Goal: Task Accomplishment & Management: Complete application form

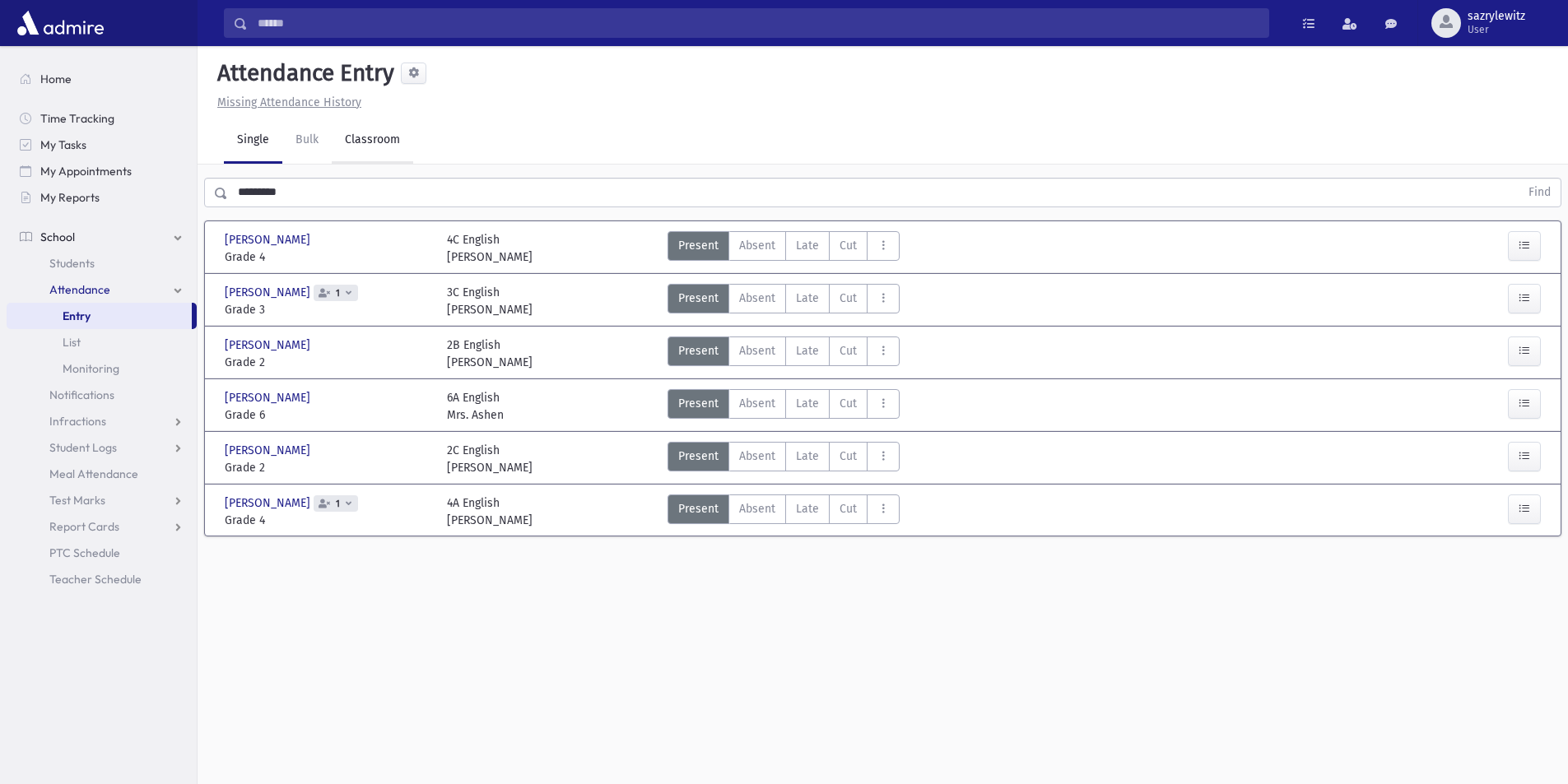
click at [375, 136] on link "Classroom" at bounding box center [372, 140] width 81 height 46
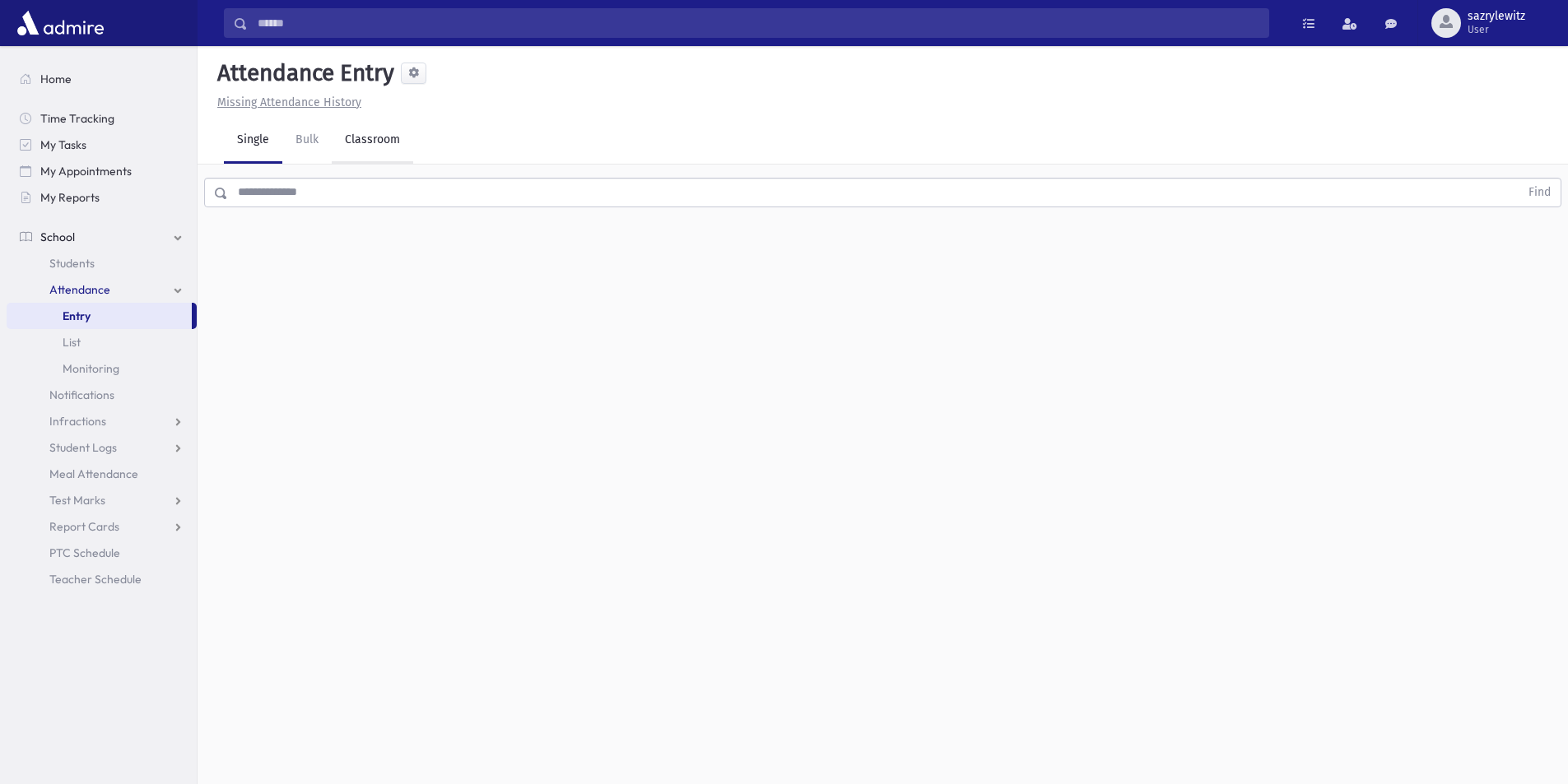
click at [368, 142] on link "Classroom" at bounding box center [372, 140] width 81 height 46
click at [420, 218] on div "--Select One--" at bounding box center [447, 212] width 163 height 17
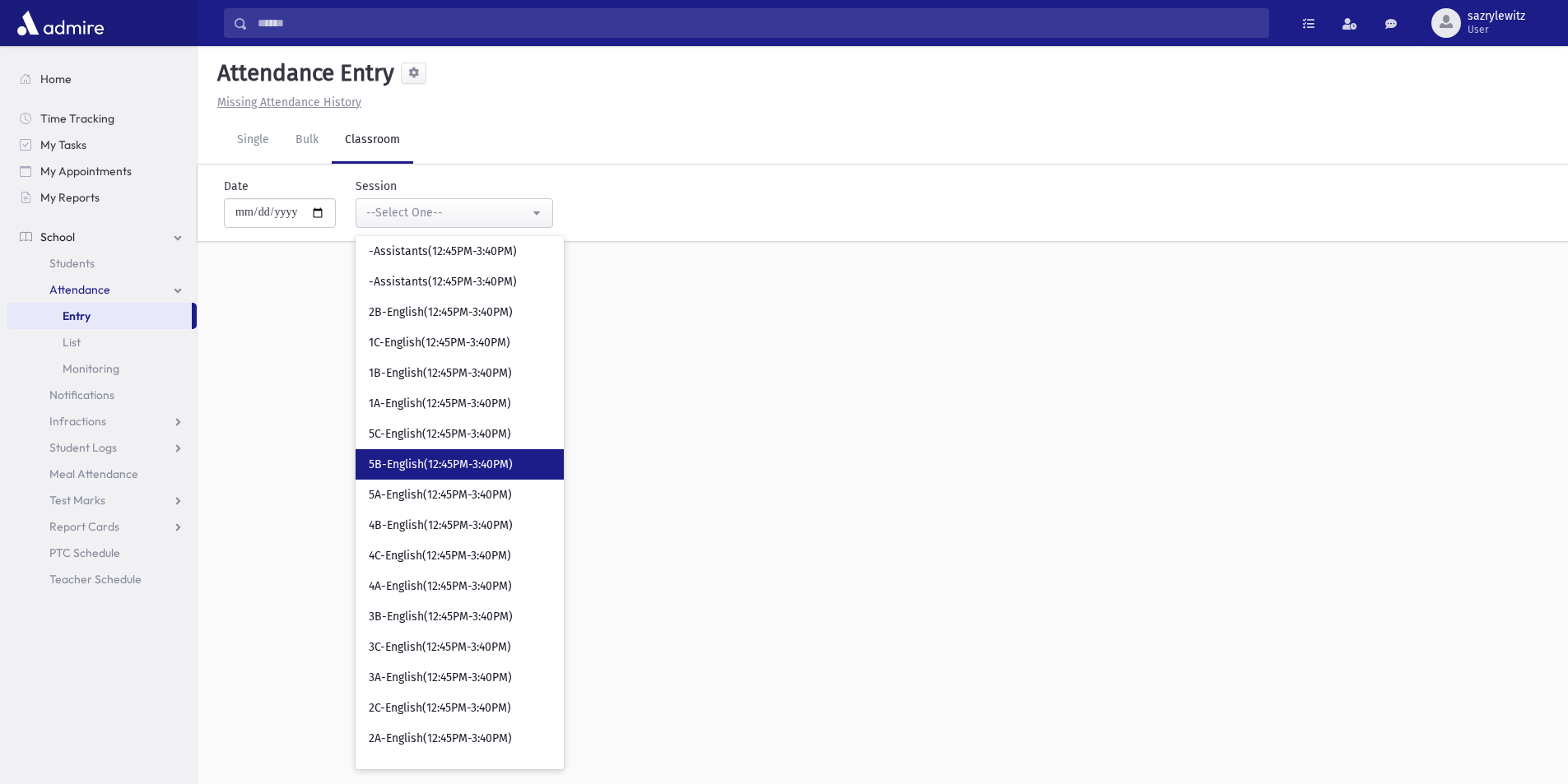
scroll to position [2714, 0]
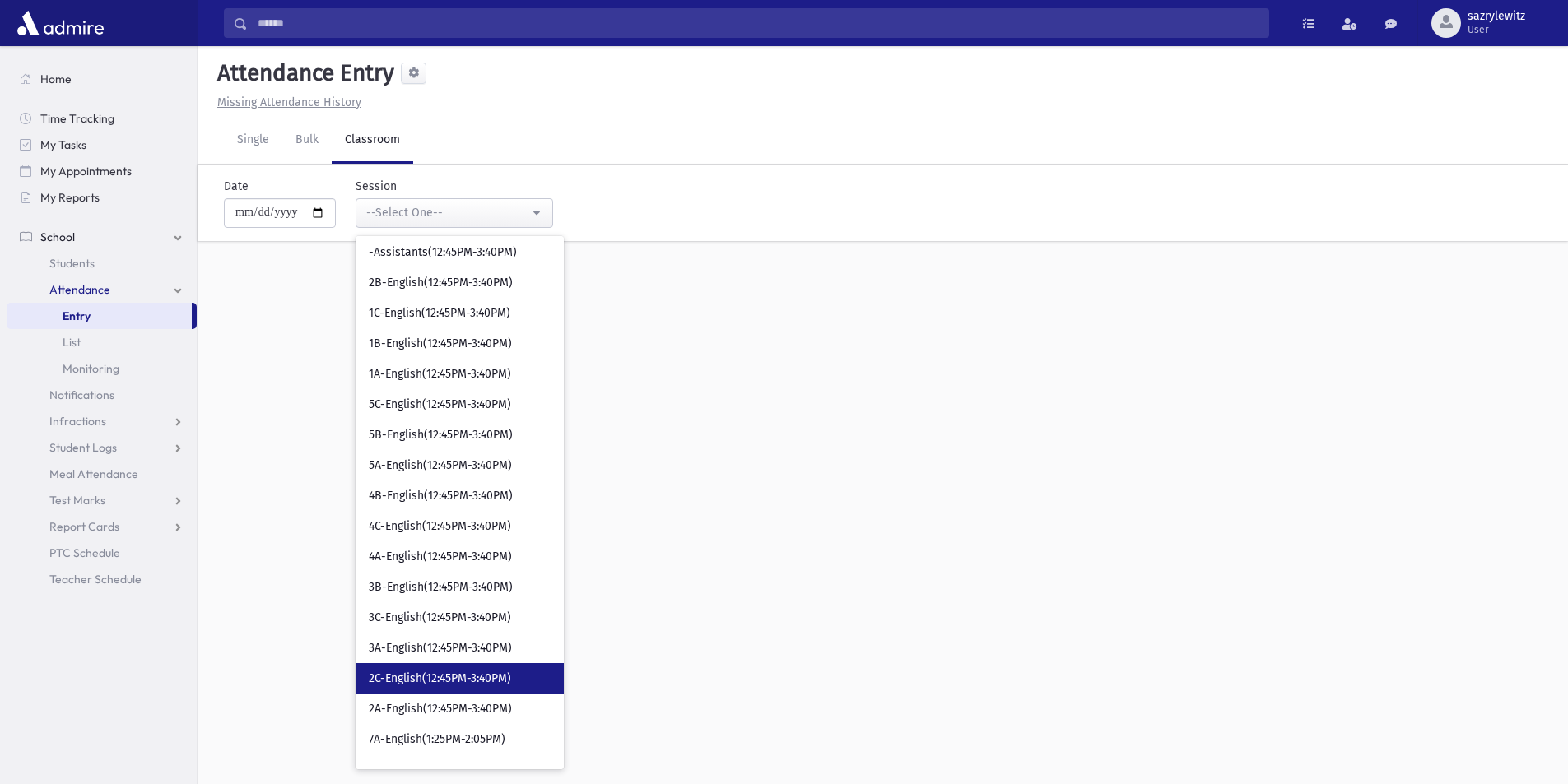
click at [452, 684] on span "2C-English(12:45PM-3:40PM)" at bounding box center [440, 678] width 142 height 16
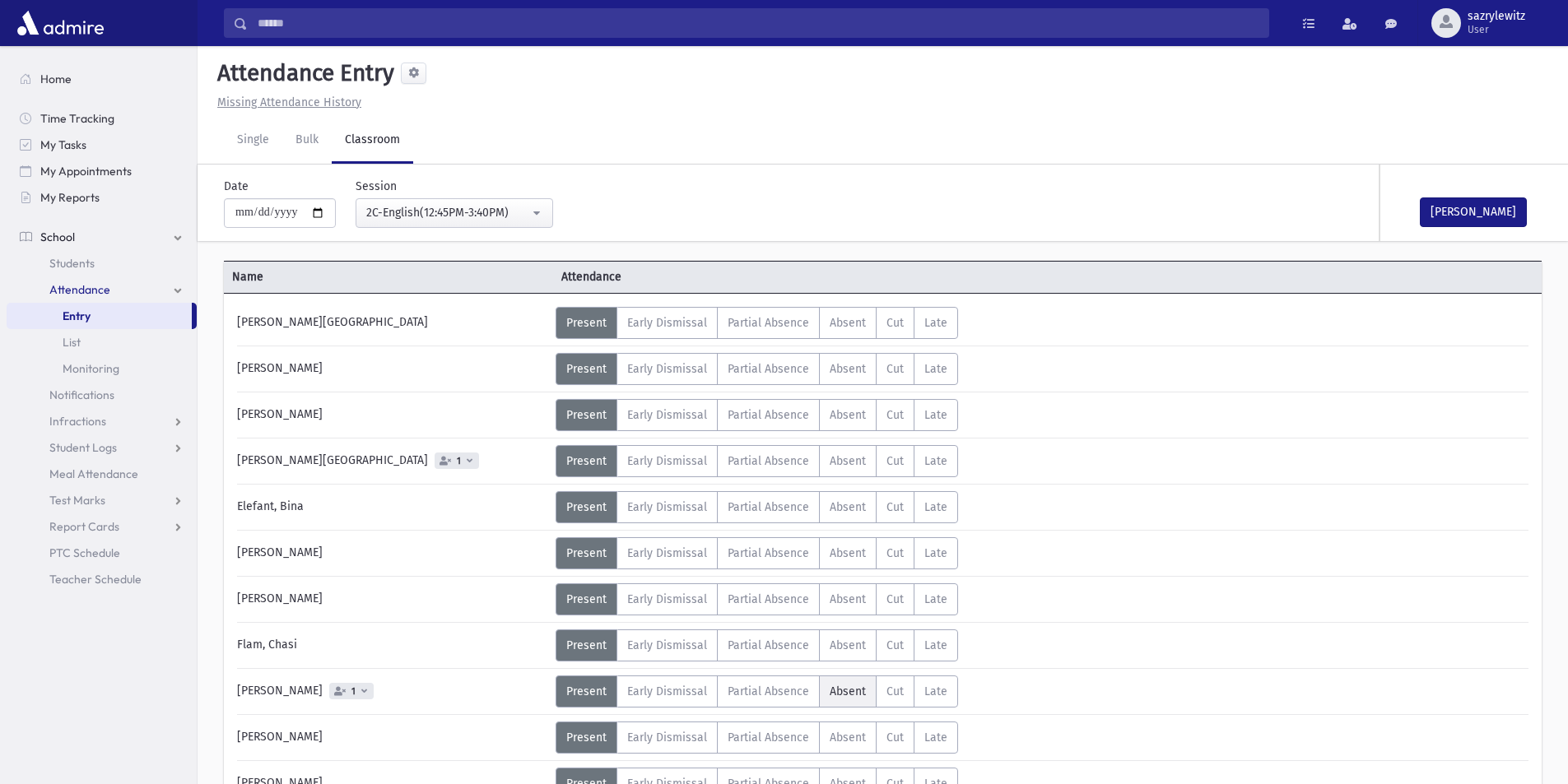
click at [843, 689] on span "Absent" at bounding box center [848, 691] width 36 height 14
click at [1470, 209] on button "[PERSON_NAME]" at bounding box center [1472, 212] width 107 height 30
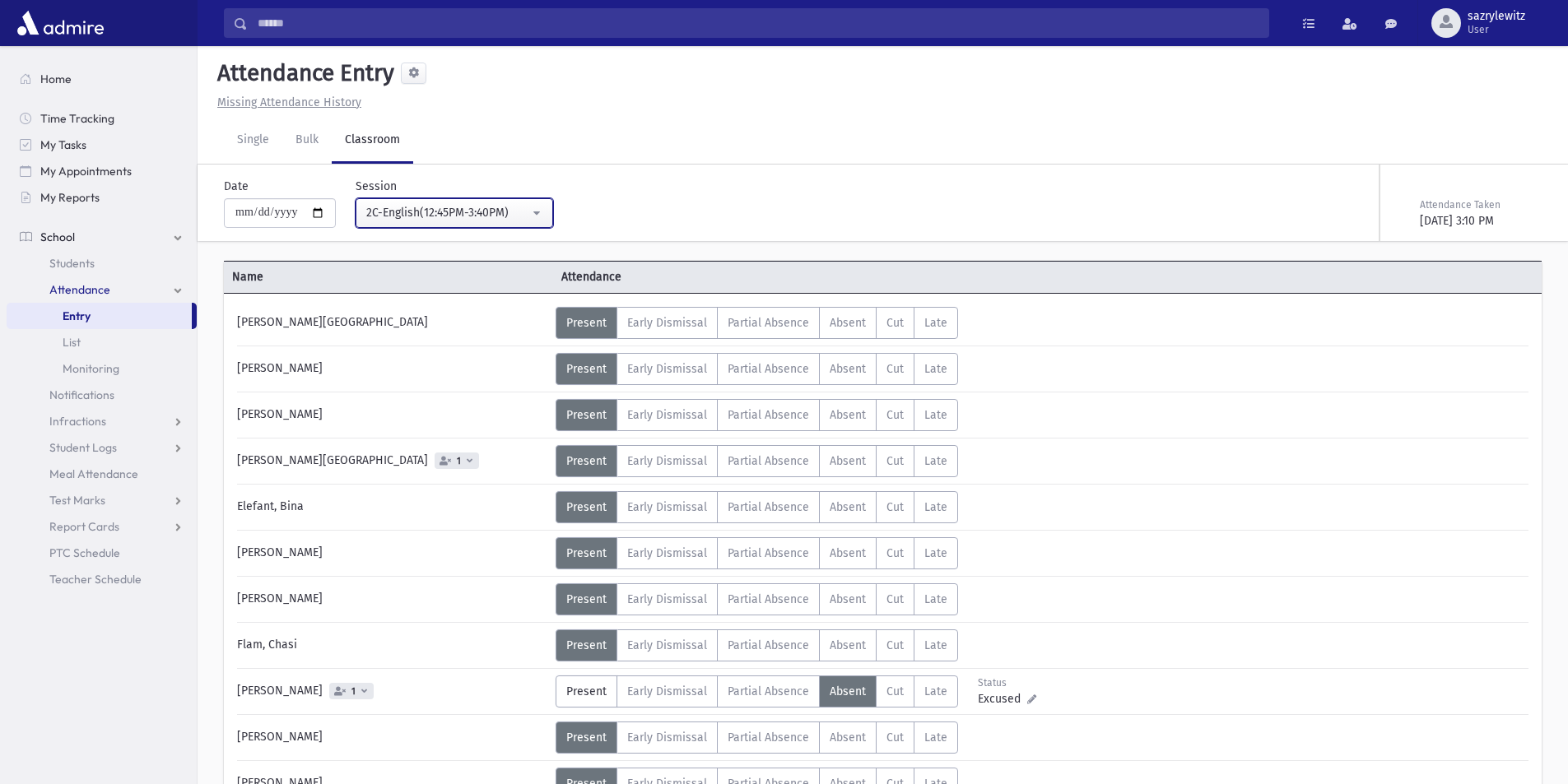
click at [462, 216] on div "2C-English(12:45PM-3:40PM)" at bounding box center [447, 212] width 163 height 17
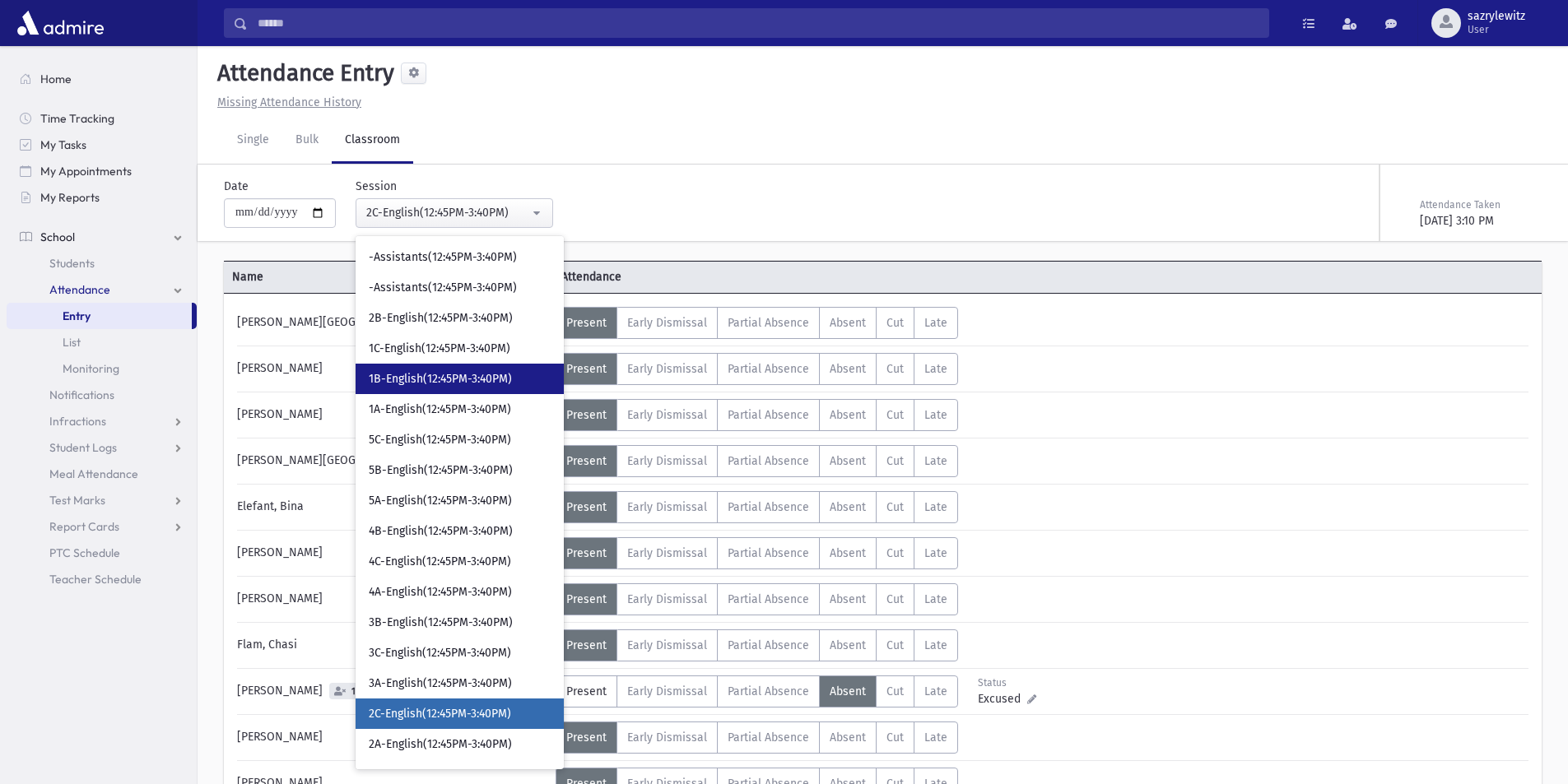
scroll to position [2643, 0]
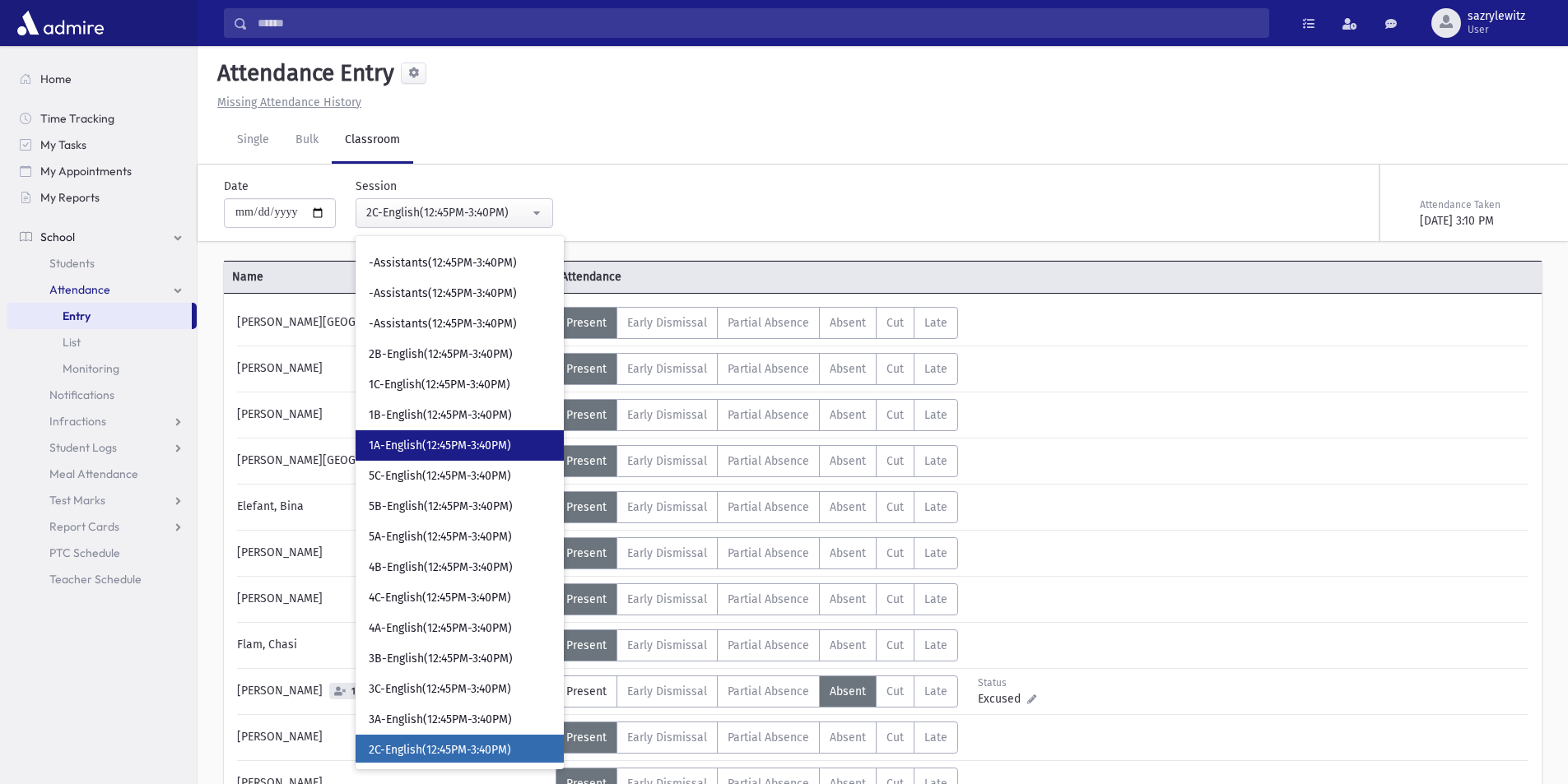
click at [440, 437] on link "1A-English(12:45PM-3:40PM)" at bounding box center [459, 444] width 209 height 30
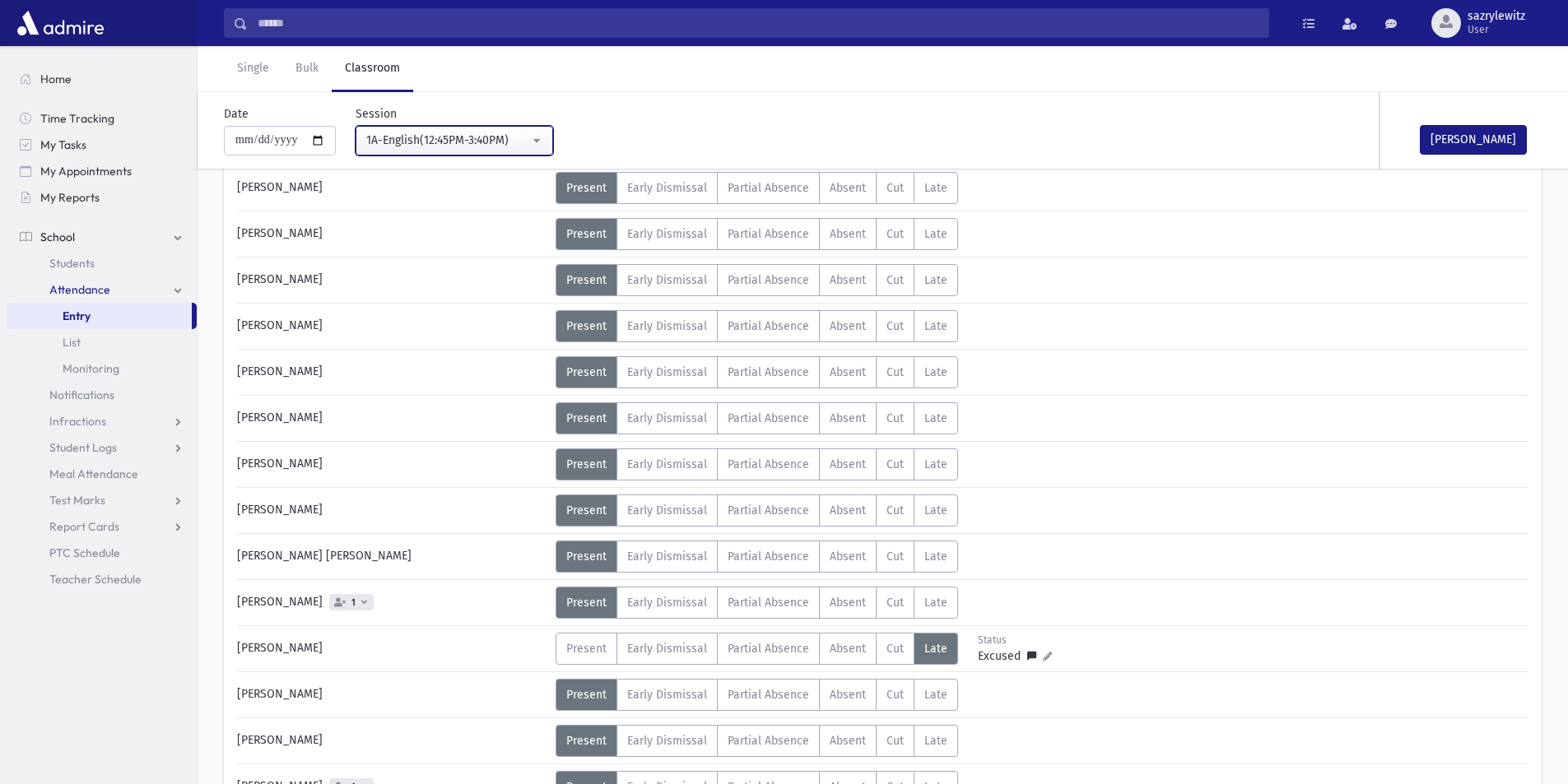
scroll to position [494, 0]
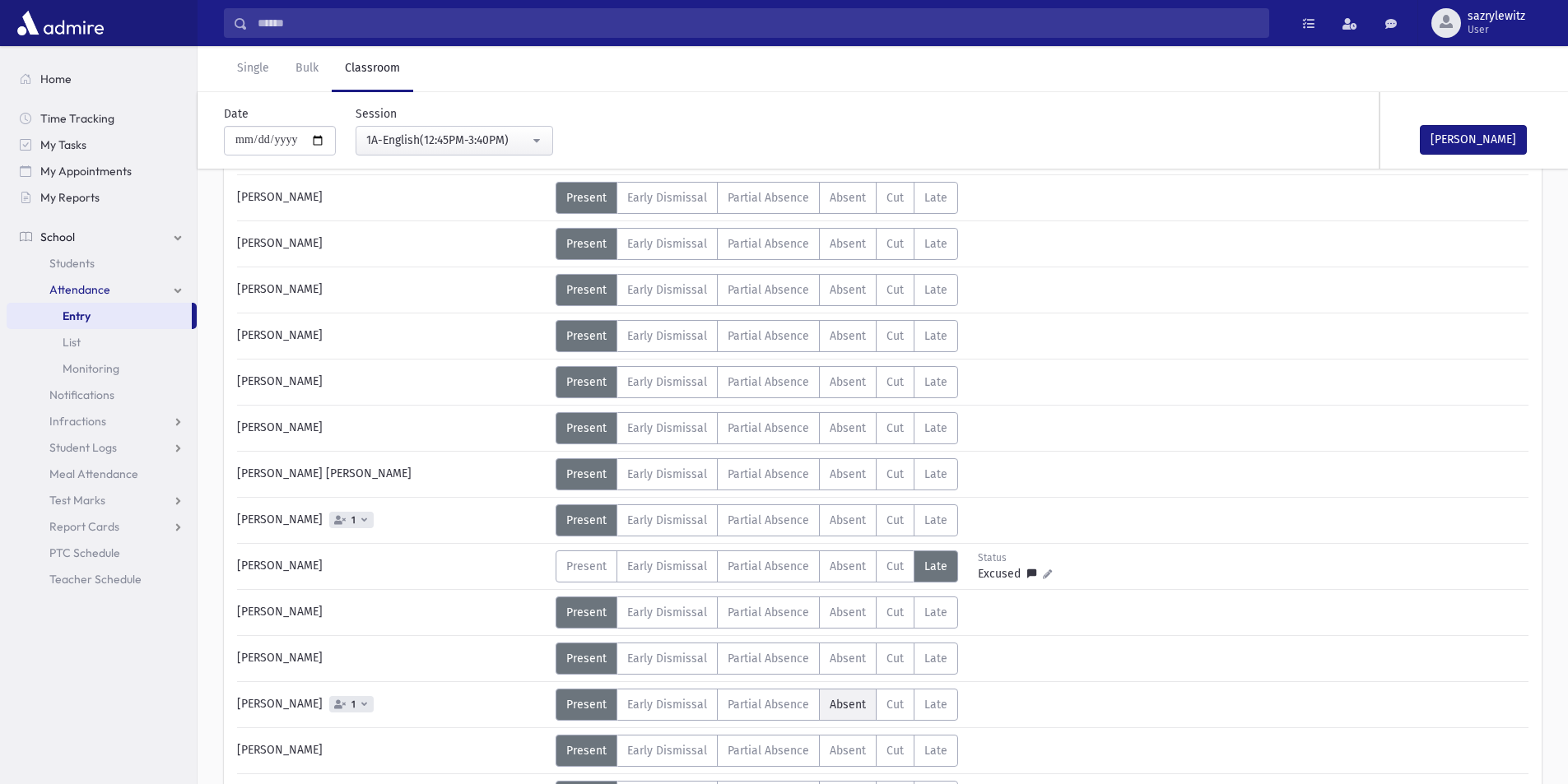
click at [848, 711] on span "Absent" at bounding box center [848, 704] width 36 height 14
click at [1445, 142] on button "[PERSON_NAME]" at bounding box center [1472, 139] width 107 height 30
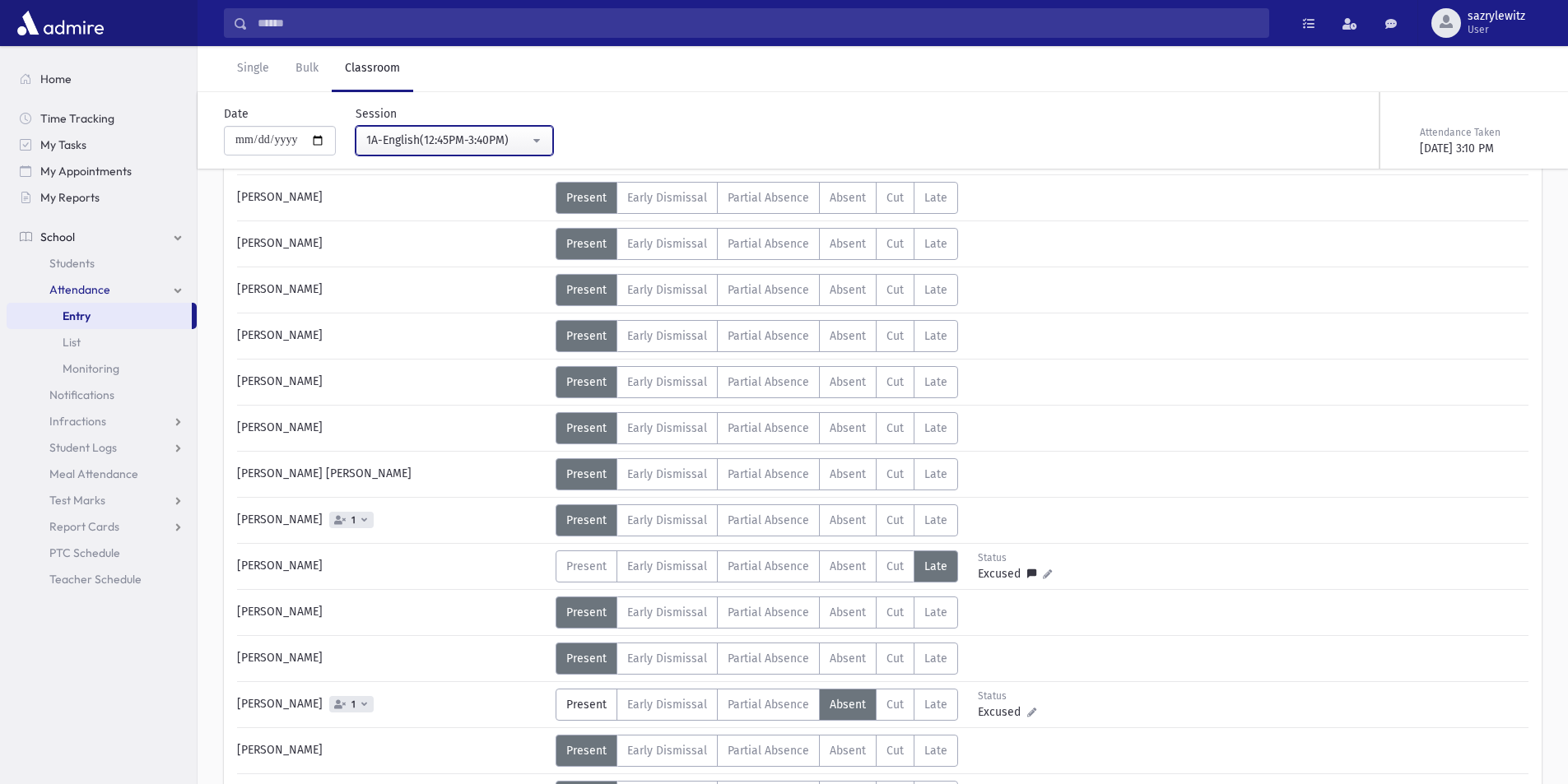
click at [384, 141] on div "1A-English(12:45PM-3:40PM)" at bounding box center [447, 140] width 163 height 17
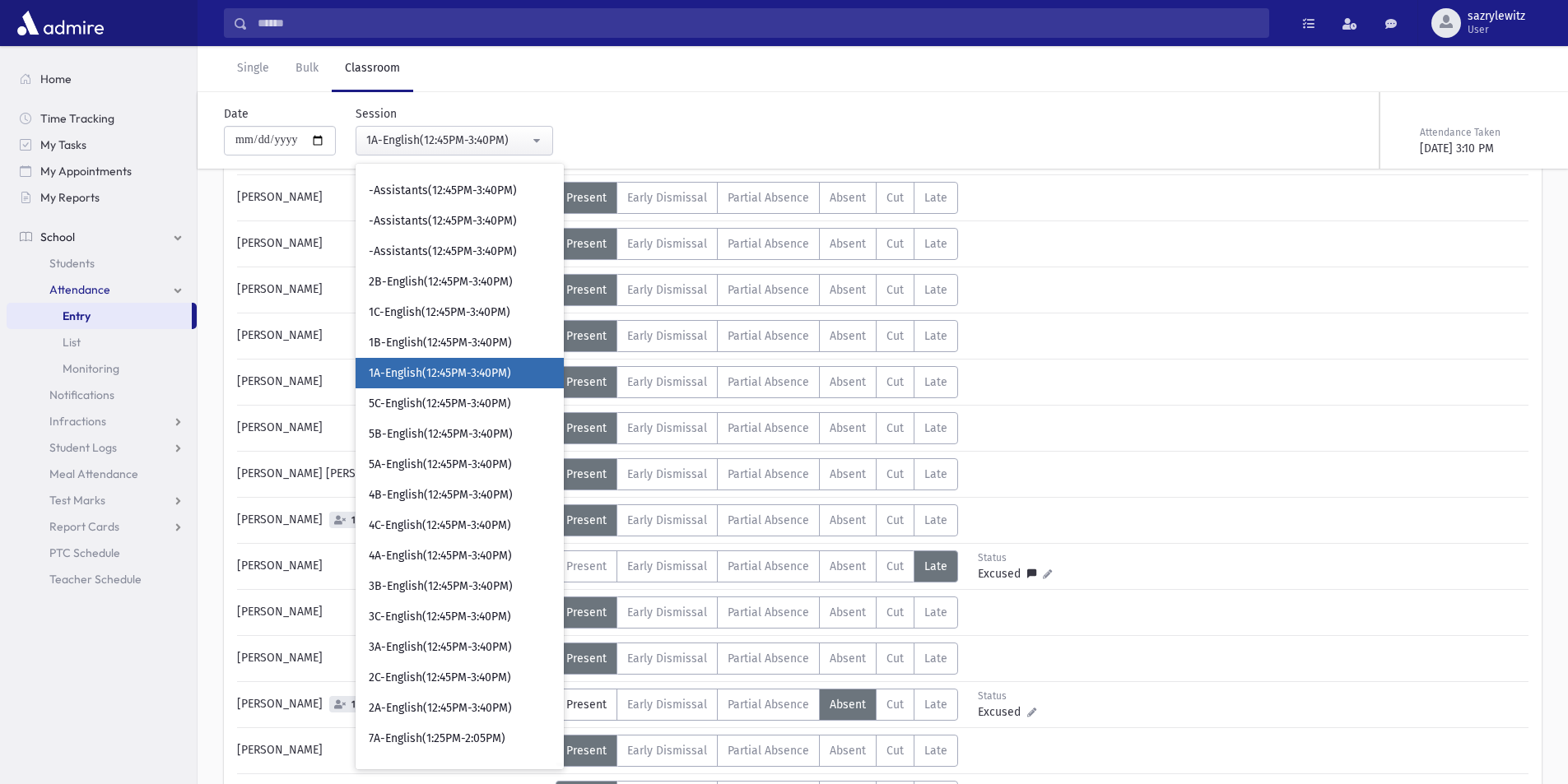
scroll to position [2551, 0]
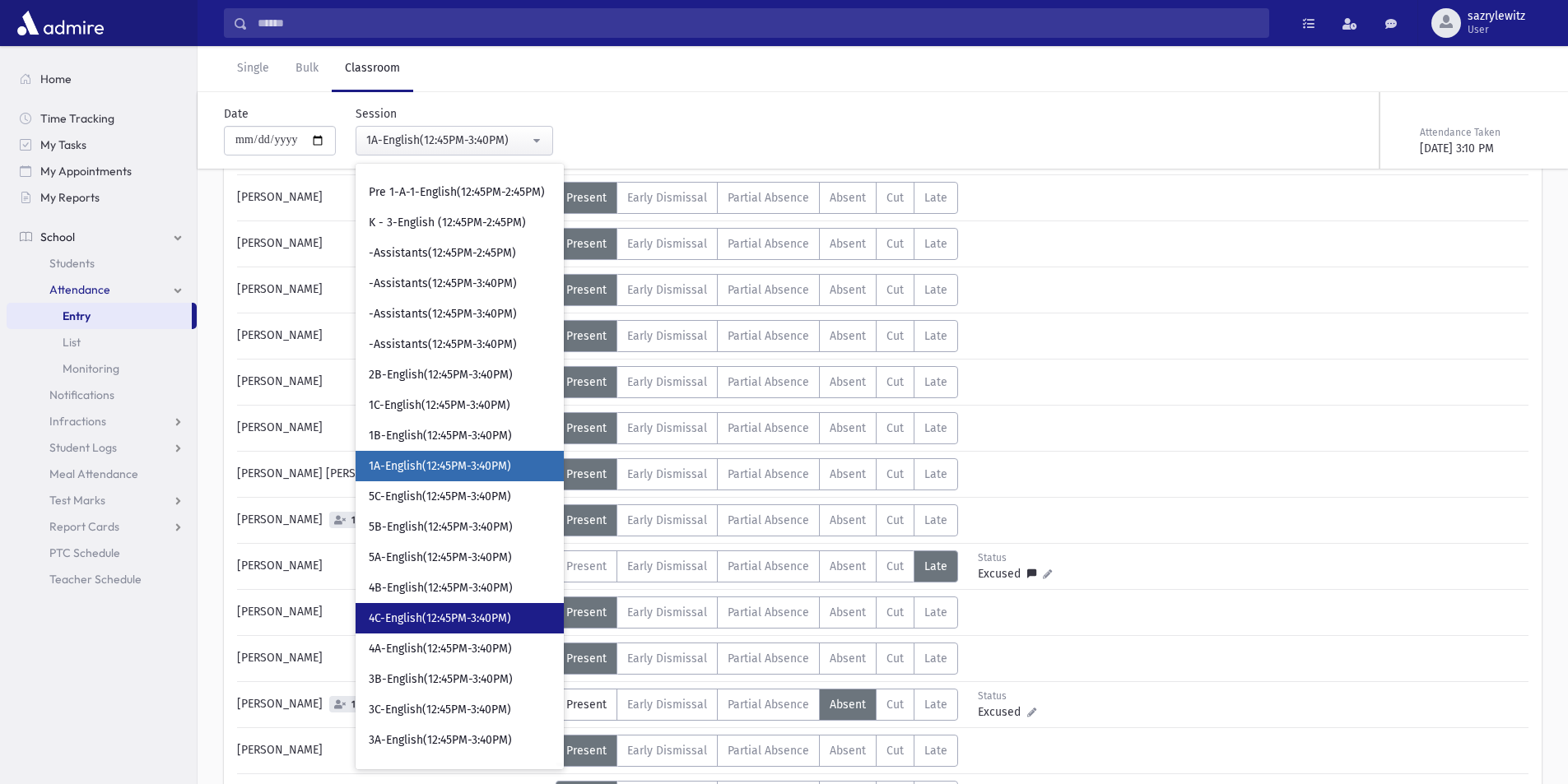
click at [401, 618] on span "4C-English(12:45PM-3:40PM)" at bounding box center [440, 618] width 142 height 16
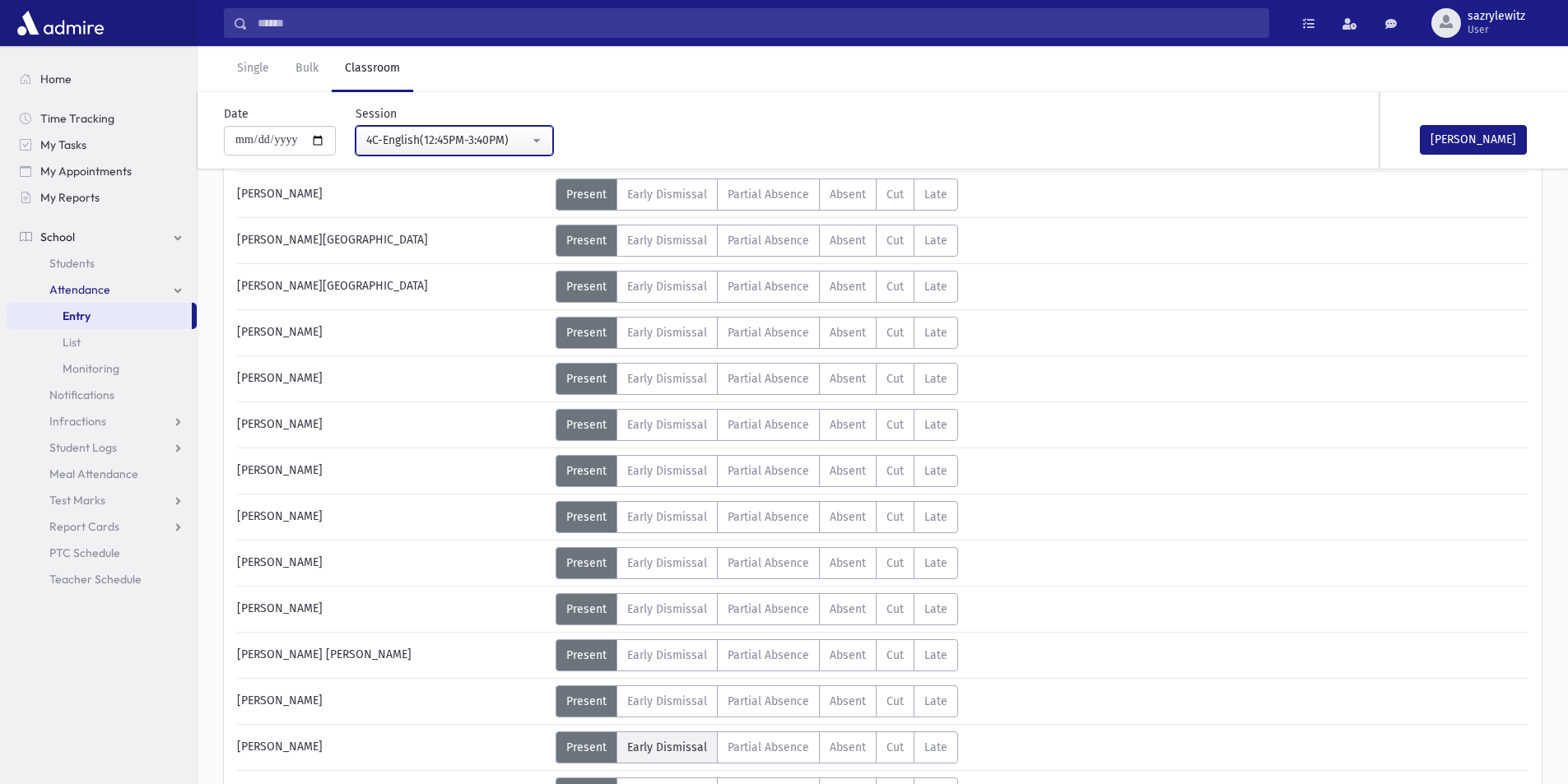
scroll to position [329, 0]
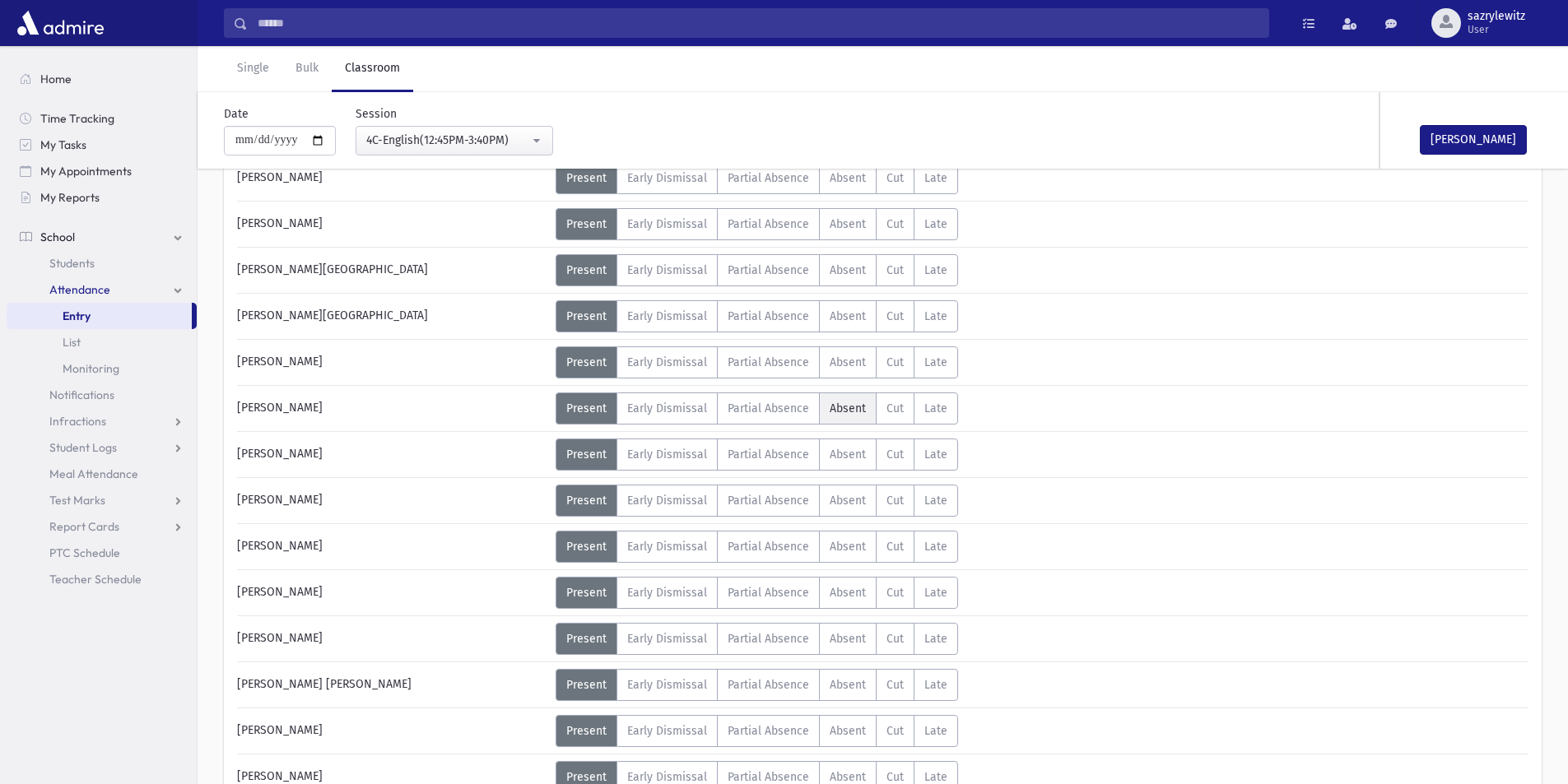
click at [850, 415] on label "Absent A" at bounding box center [847, 408] width 57 height 32
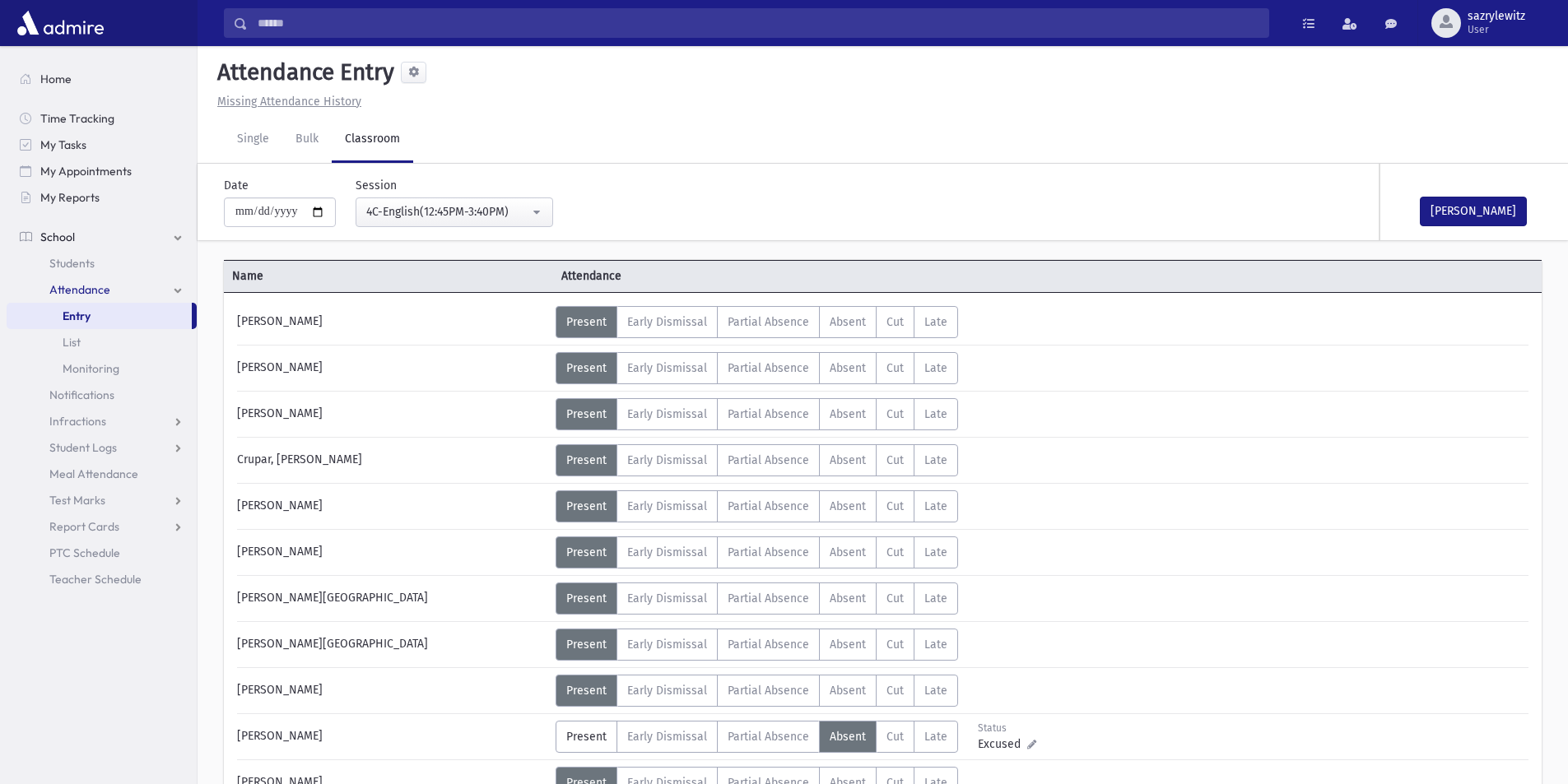
scroll to position [0, 0]
click at [430, 212] on div "4C-English(12:45PM-3:40PM)" at bounding box center [447, 212] width 163 height 17
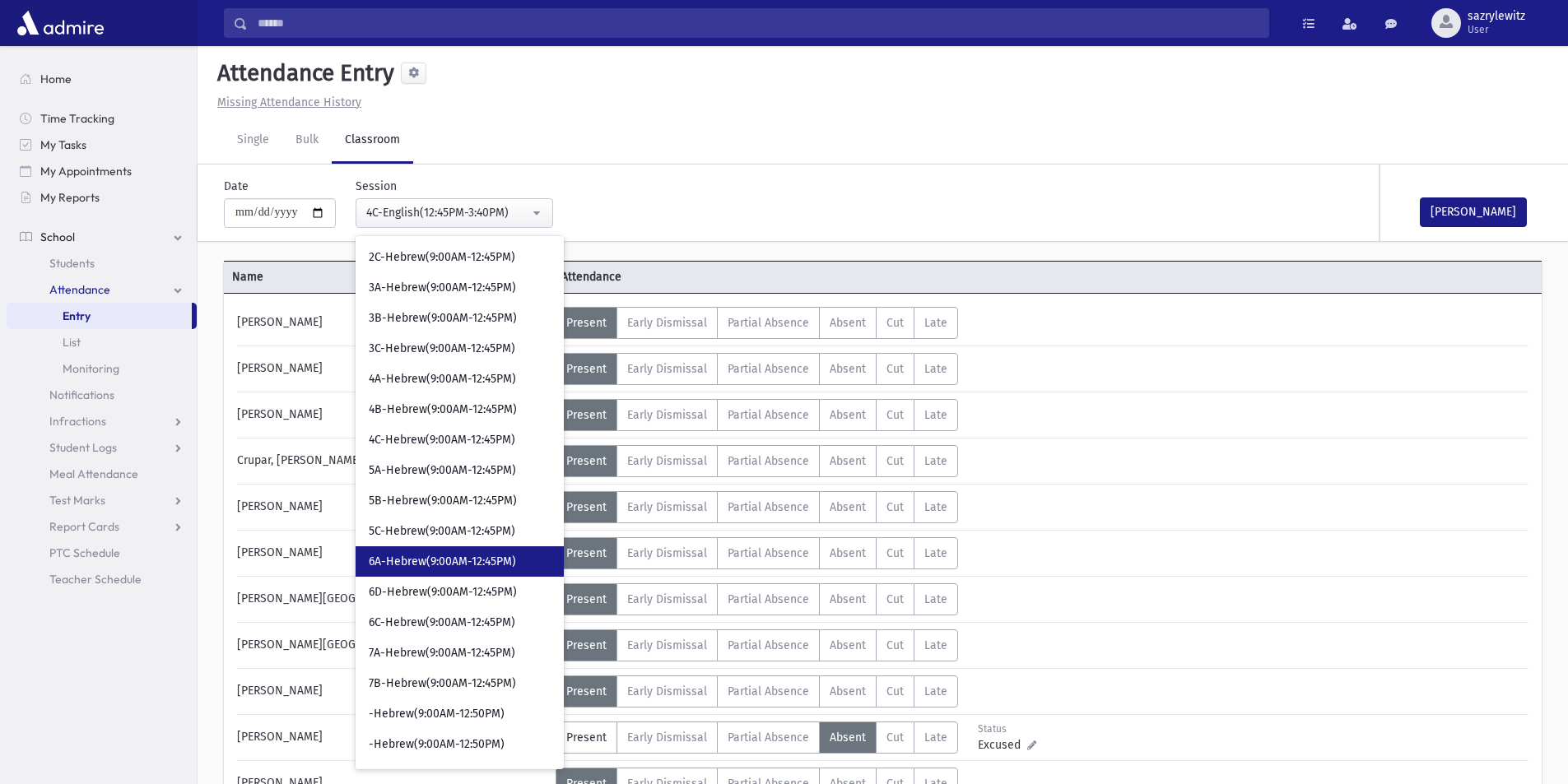
scroll to position [763, 0]
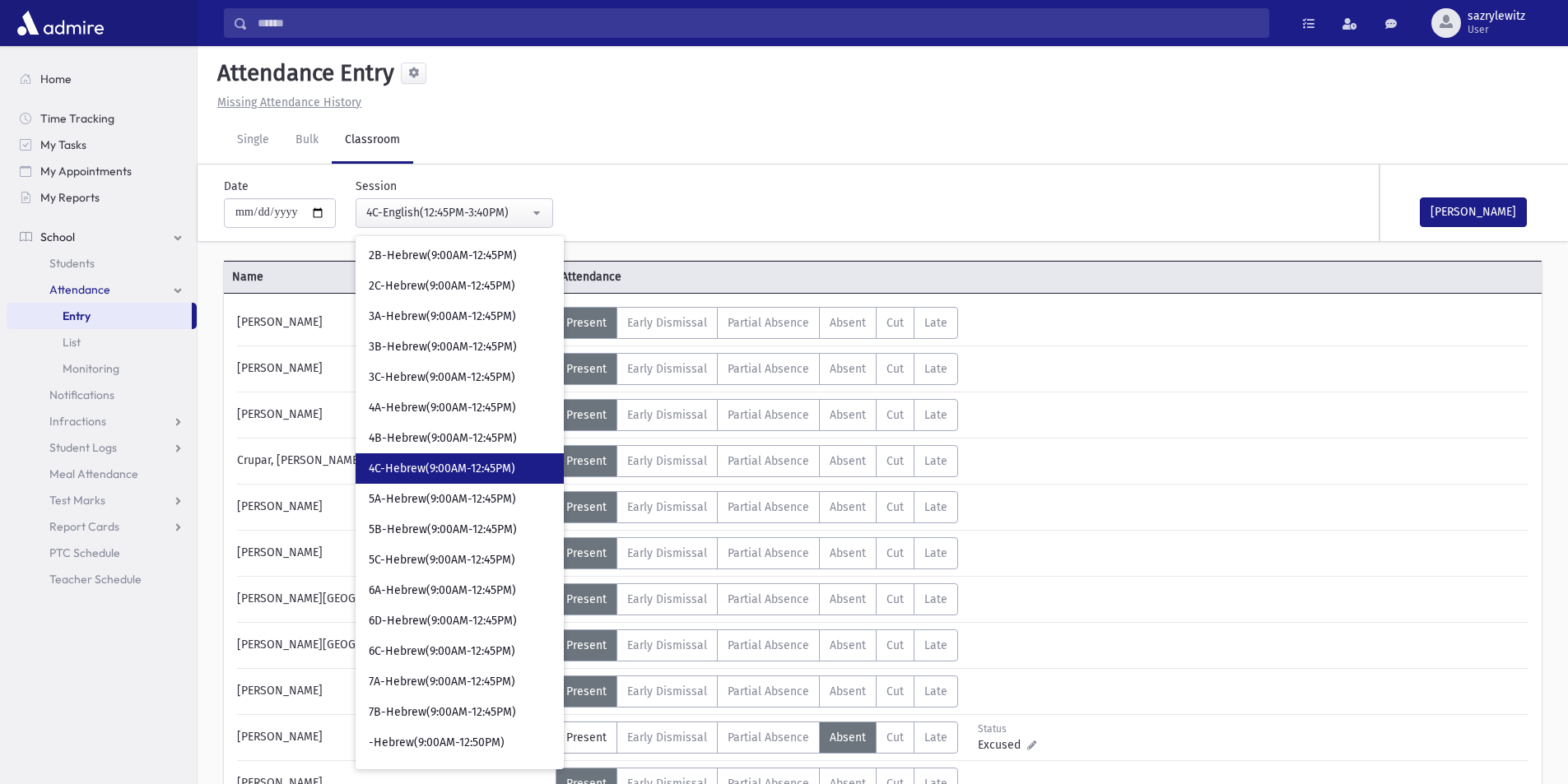
click at [430, 472] on span "4C-Hebrew(9:00AM-12:45PM)" at bounding box center [442, 469] width 147 height 16
select select "****"
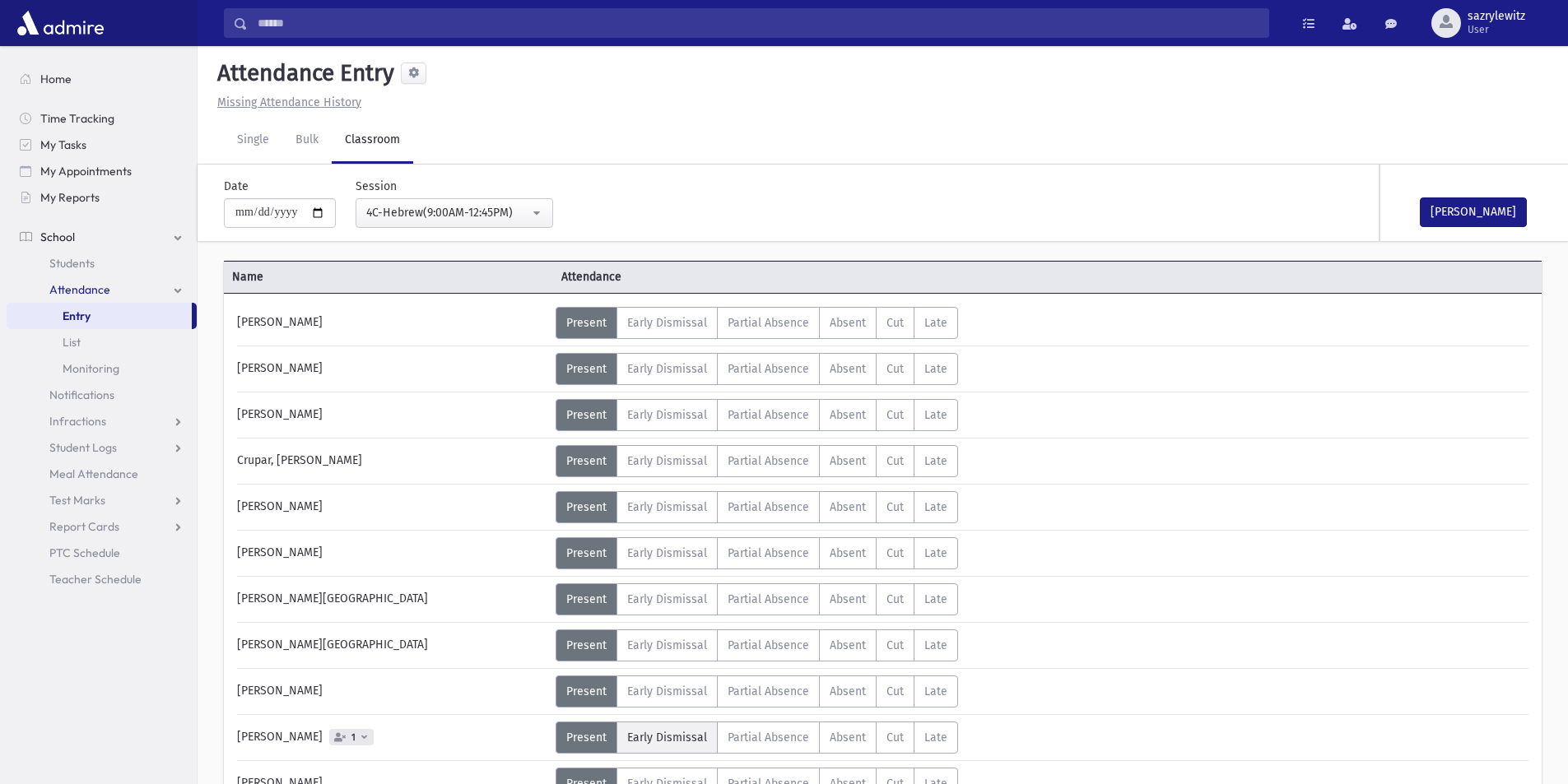
click at [694, 742] on span "Early Dismissal" at bounding box center [667, 737] width 80 height 14
click at [246, 145] on link "Single" at bounding box center [253, 140] width 58 height 46
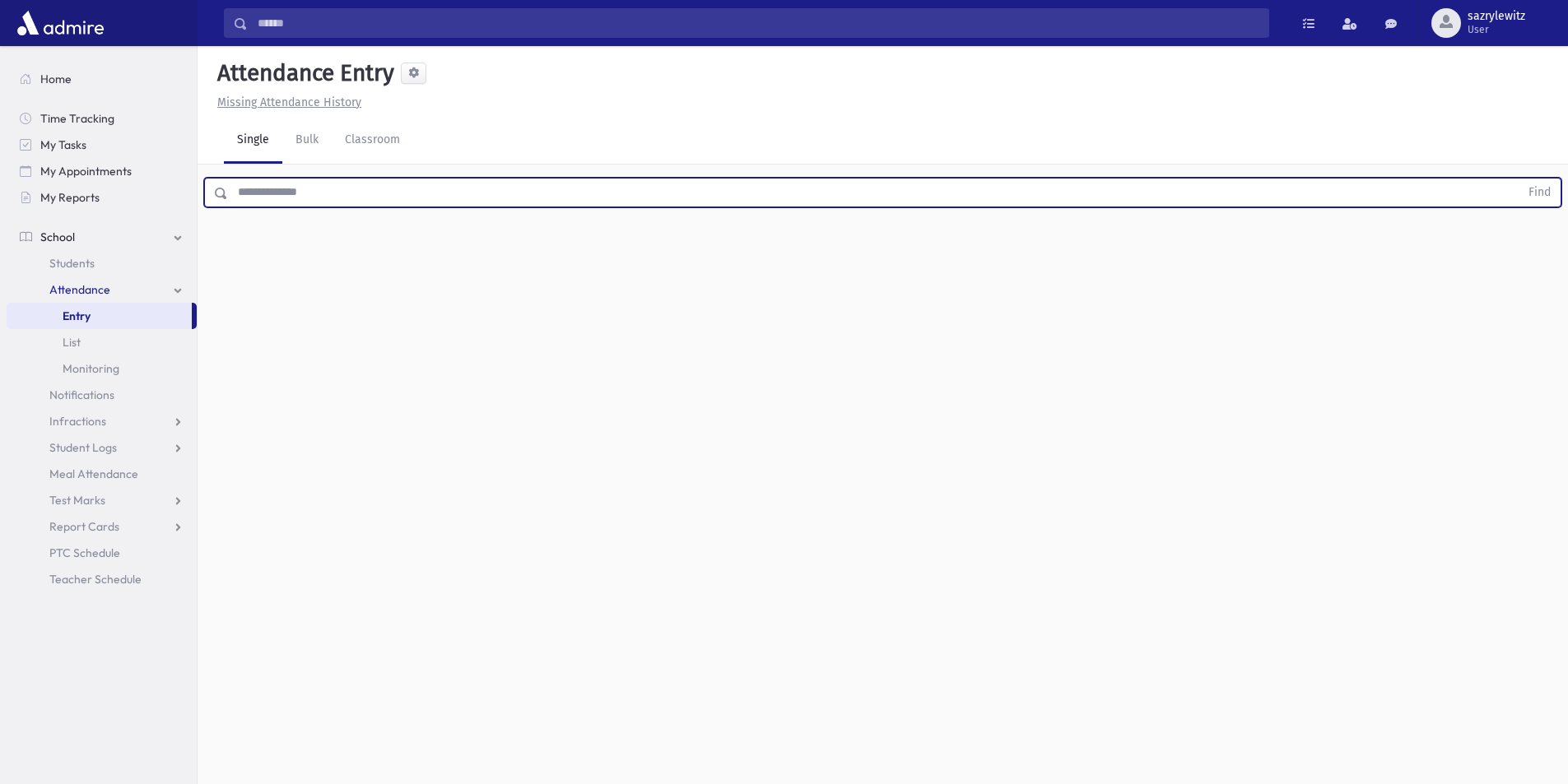
click at [307, 196] on input "text" at bounding box center [873, 192] width 1291 height 30
type input "********"
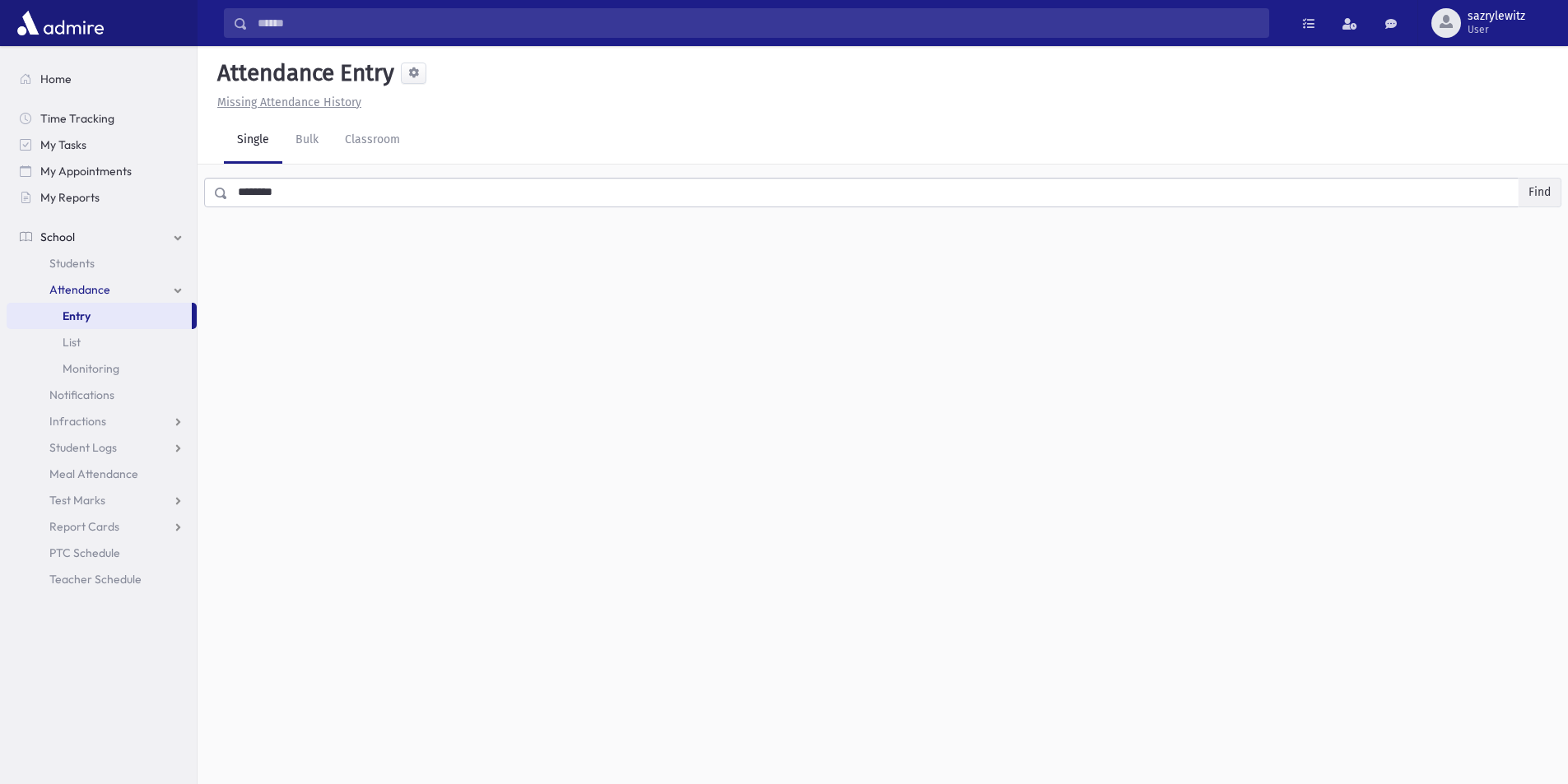
click at [1536, 194] on button "Find" at bounding box center [1540, 192] width 42 height 28
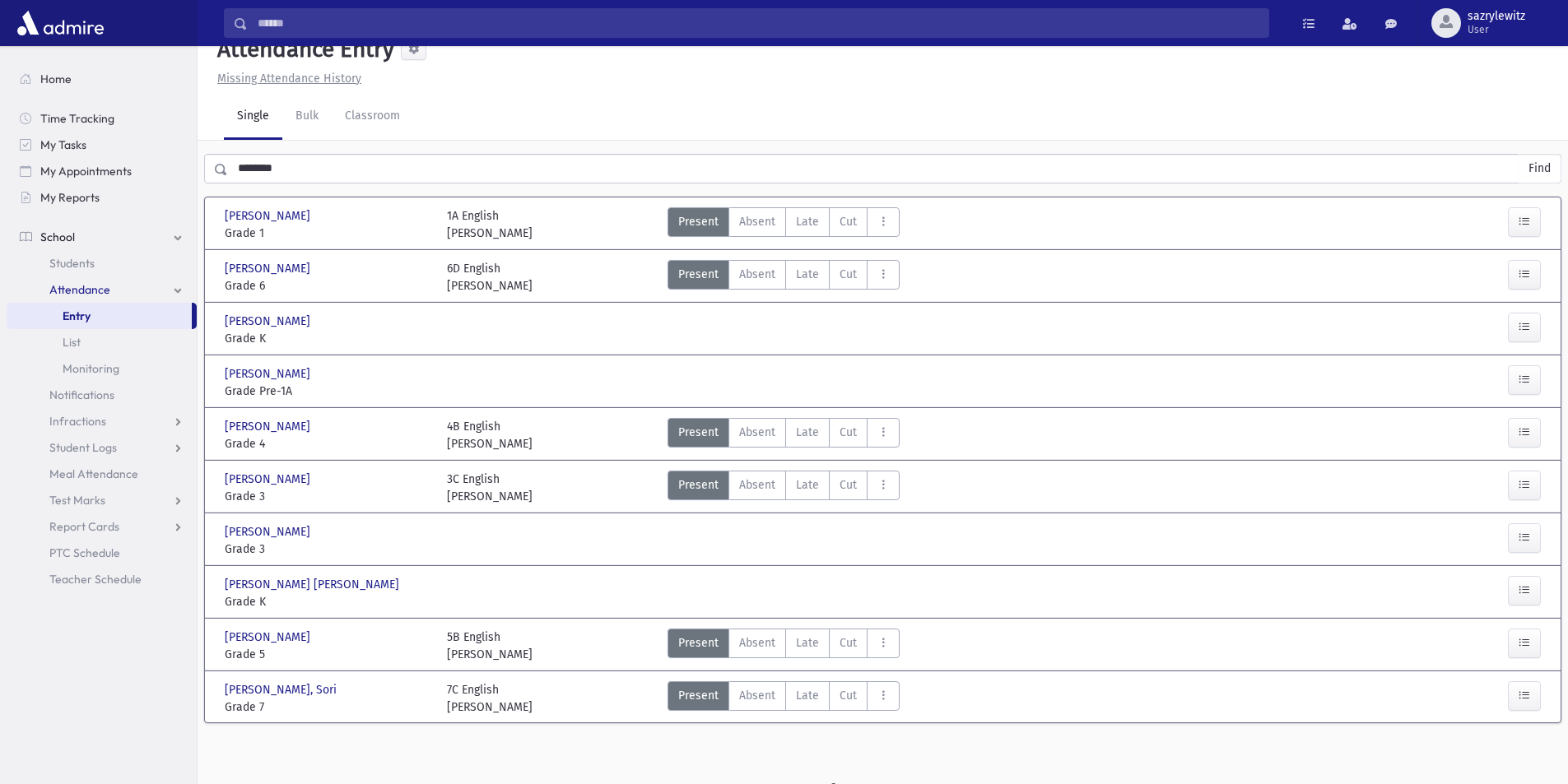
scroll to position [37, 0]
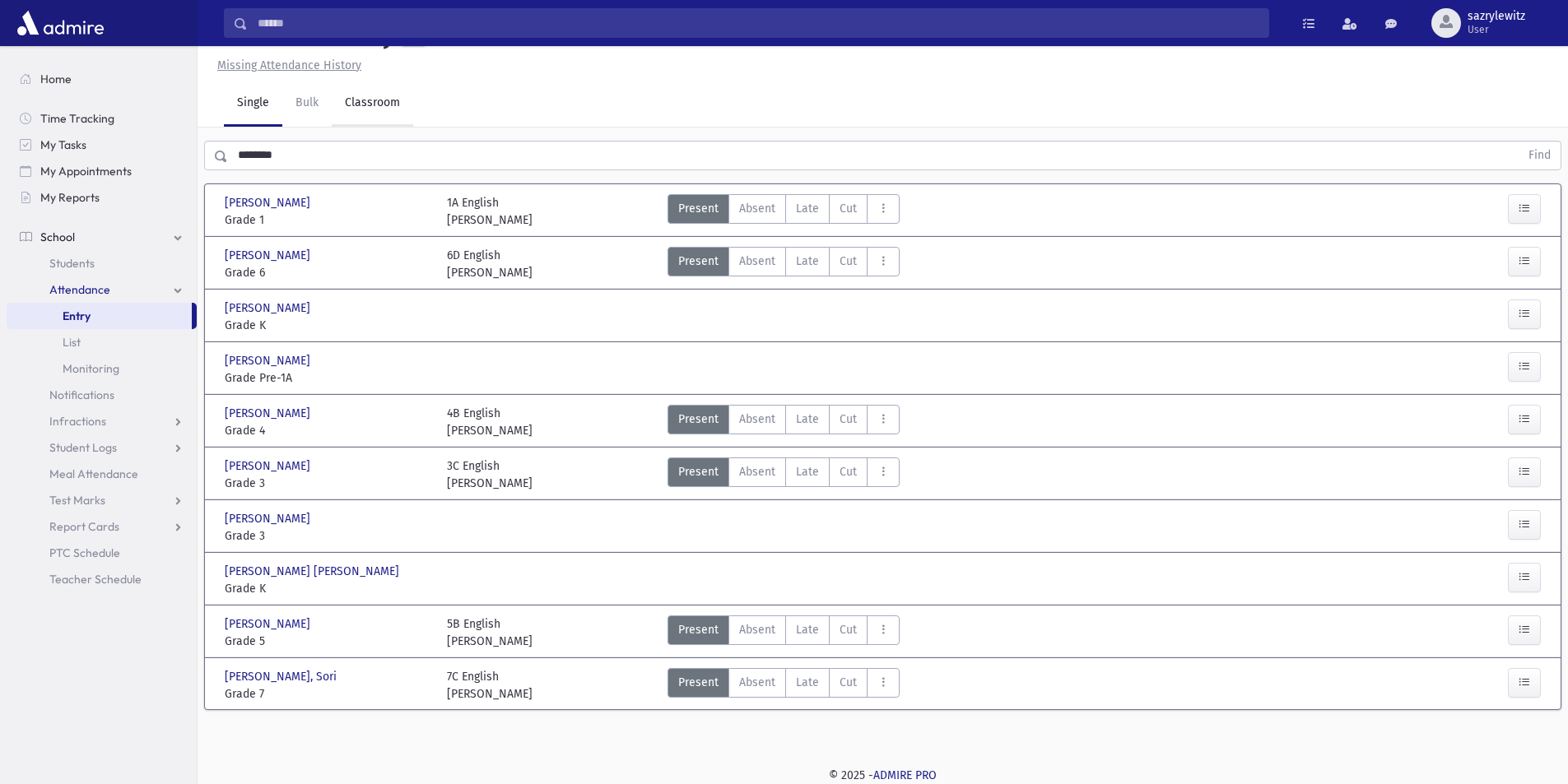
click at [385, 104] on link "Classroom" at bounding box center [372, 104] width 81 height 46
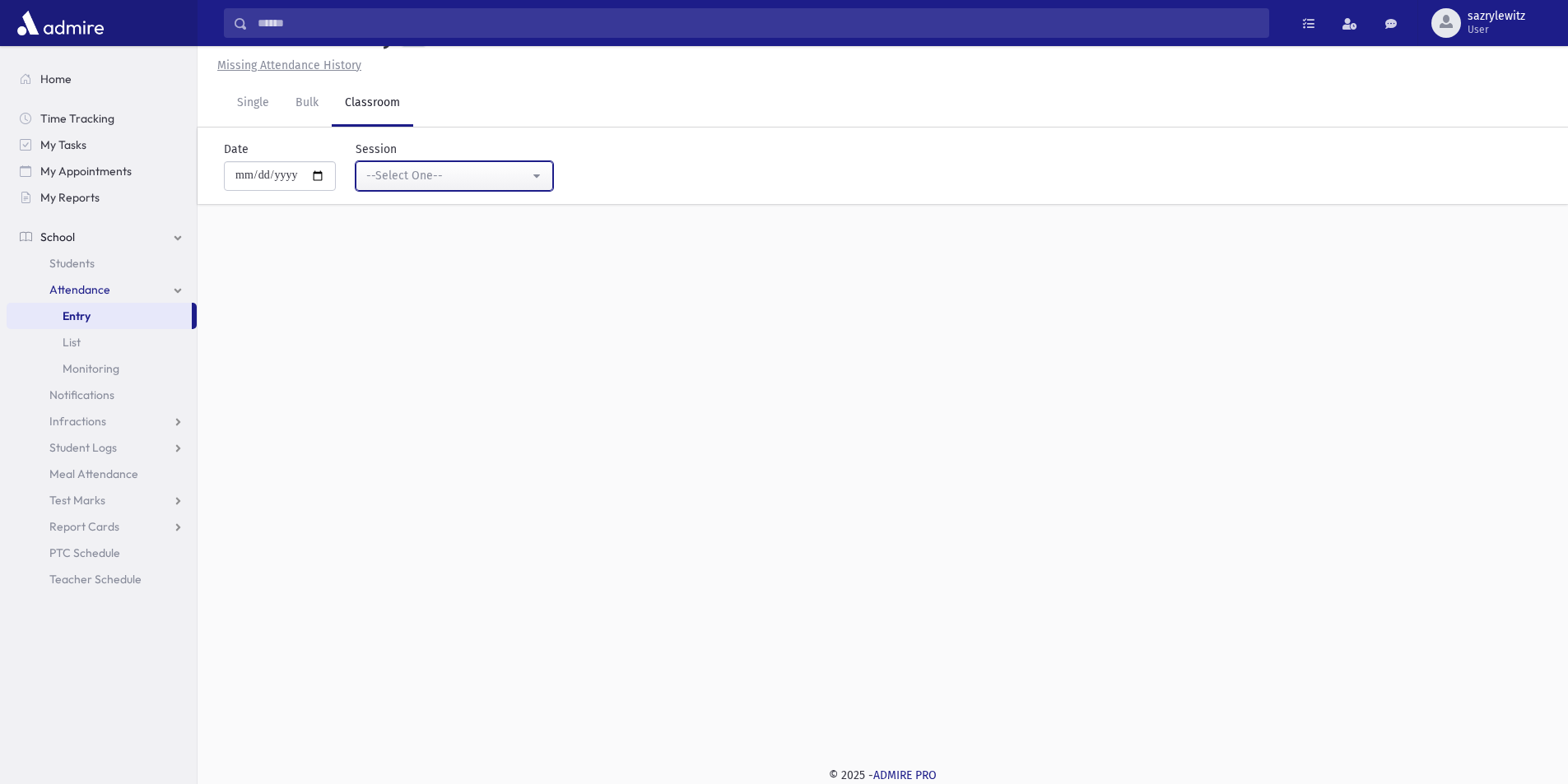
click at [449, 177] on div "--Select One--" at bounding box center [447, 175] width 163 height 17
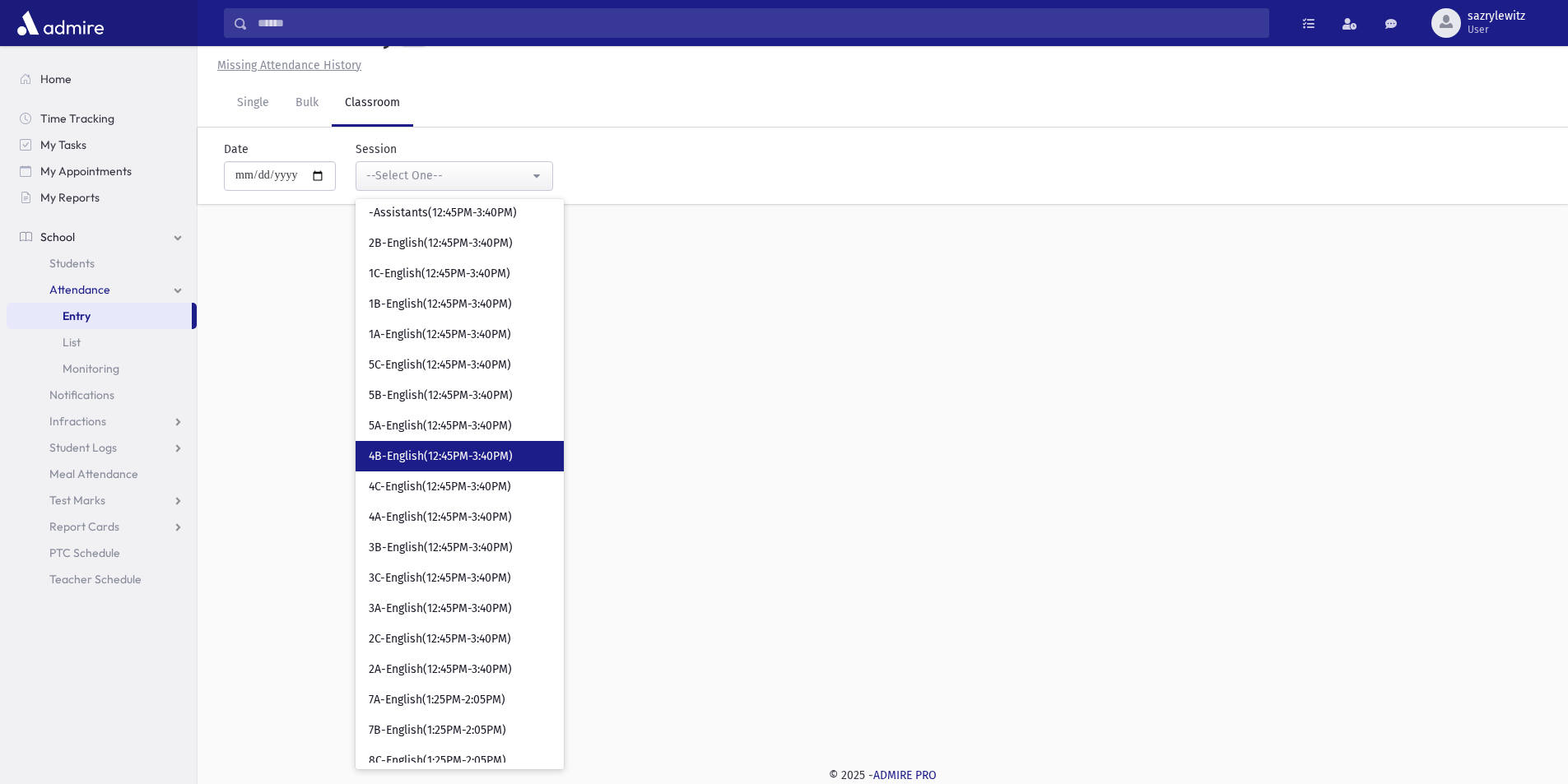
scroll to position [2703, 0]
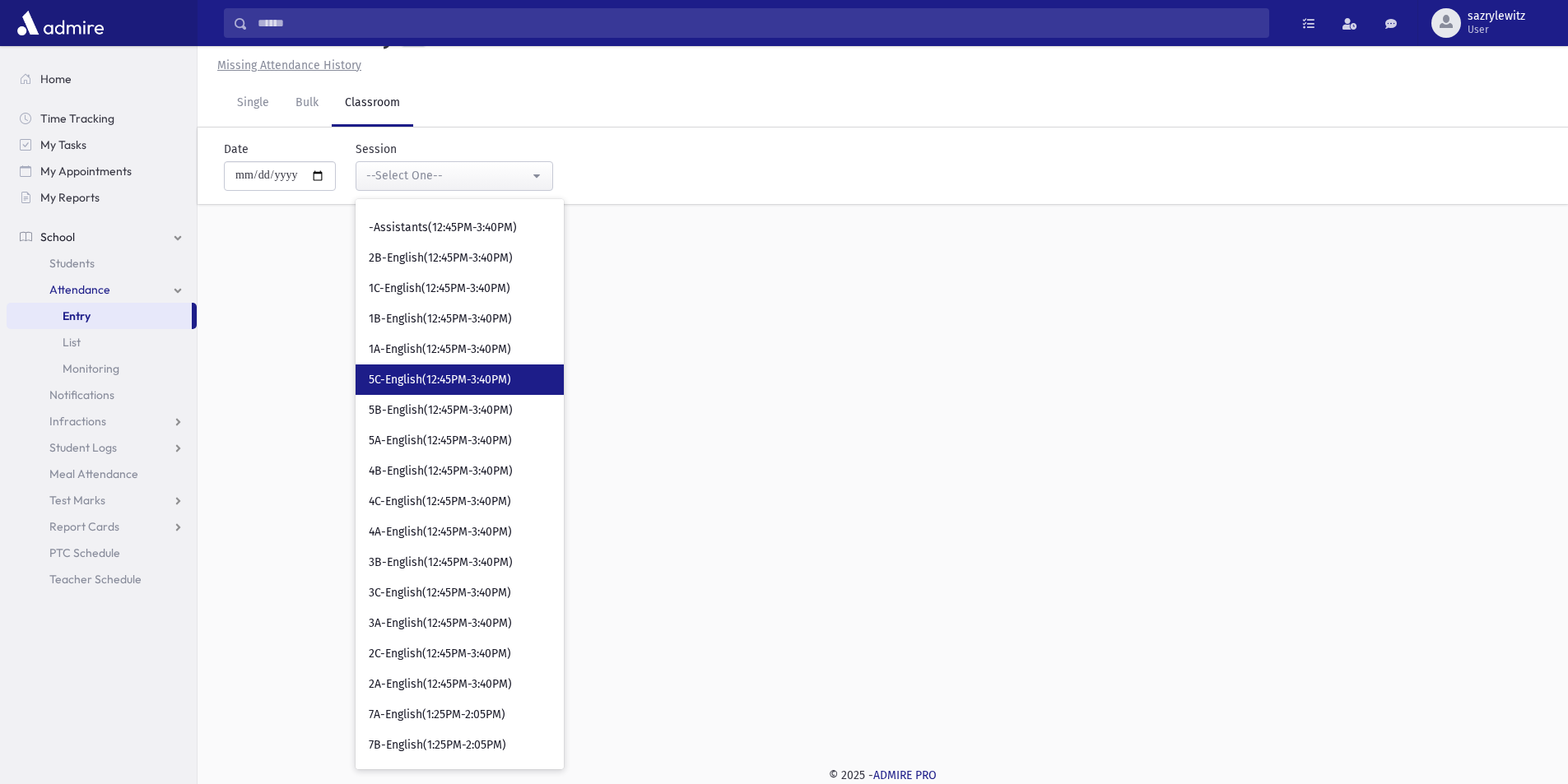
click at [430, 383] on span "5C-English(12:45PM-3:40PM)" at bounding box center [440, 380] width 142 height 16
select select "****"
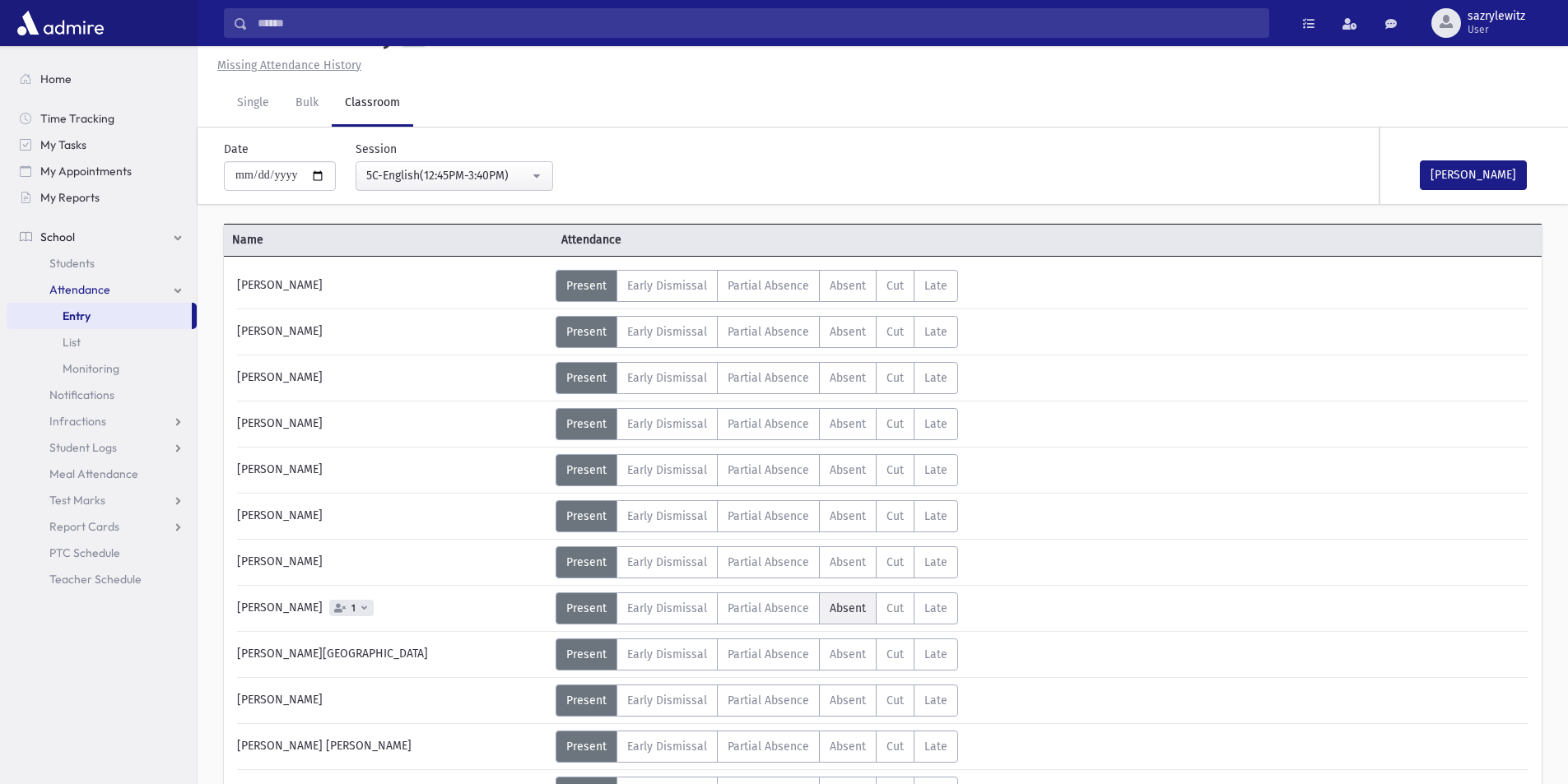
click at [845, 611] on span "Absent" at bounding box center [848, 607] width 36 height 14
click at [245, 122] on link "Single" at bounding box center [253, 104] width 58 height 46
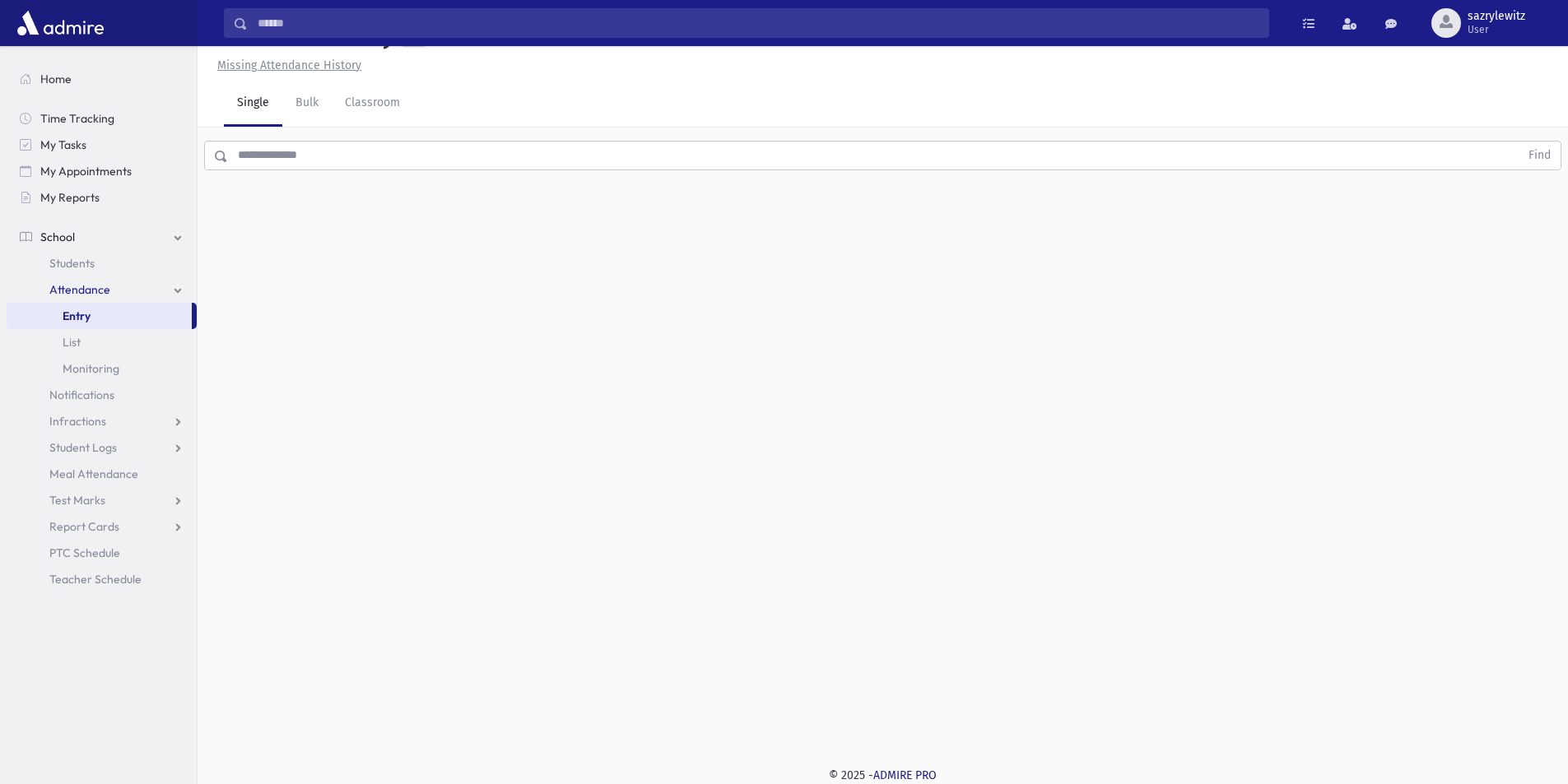
click at [269, 148] on input "text" at bounding box center [873, 155] width 1291 height 30
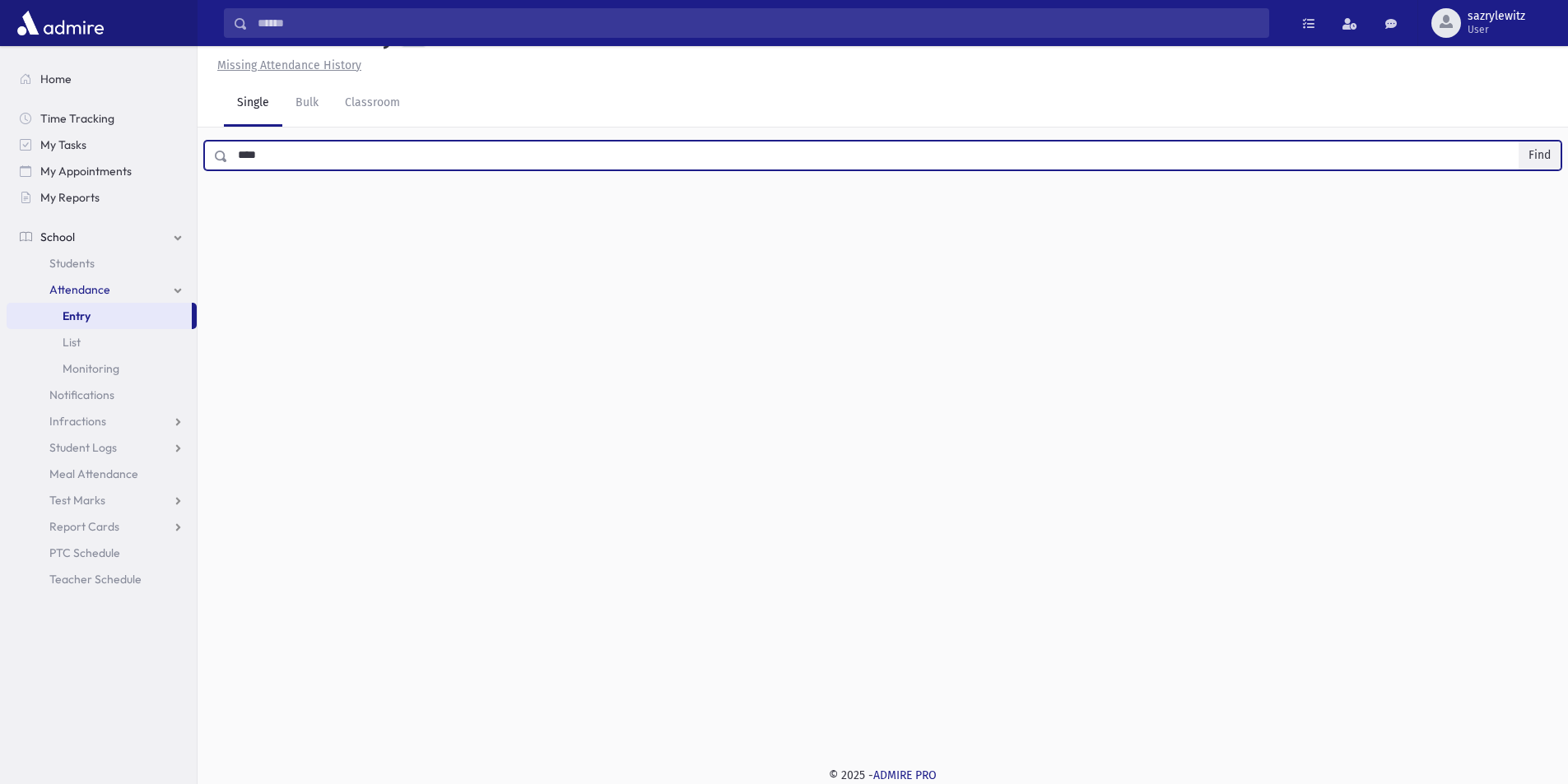
type input "****"
click at [1538, 154] on button "Find" at bounding box center [1540, 155] width 42 height 28
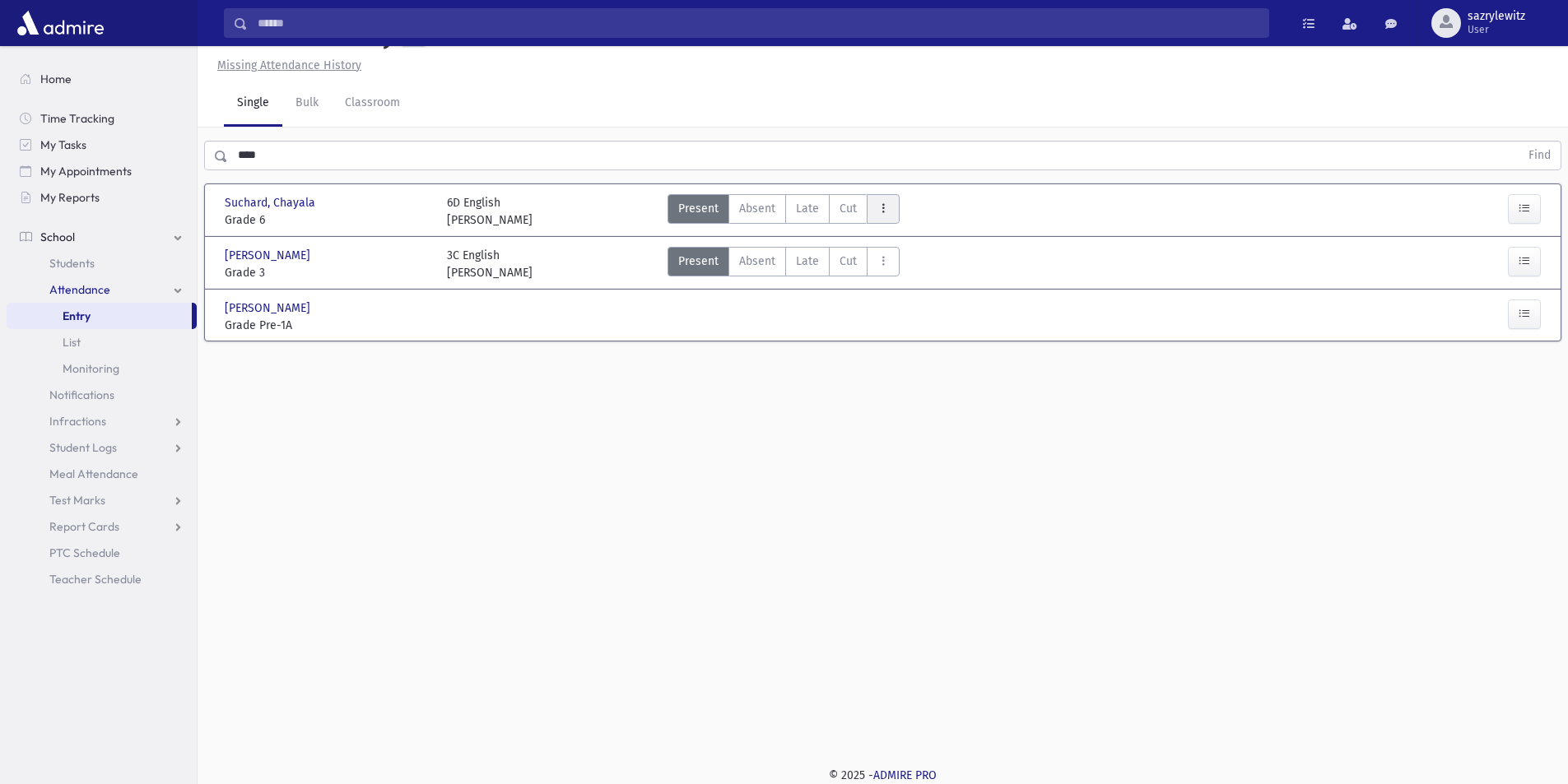
click at [879, 210] on icon "AttTypes" at bounding box center [883, 208] width 12 height 14
click at [889, 251] on span "Early Dismissal" at bounding box center [933, 253] width 106 height 17
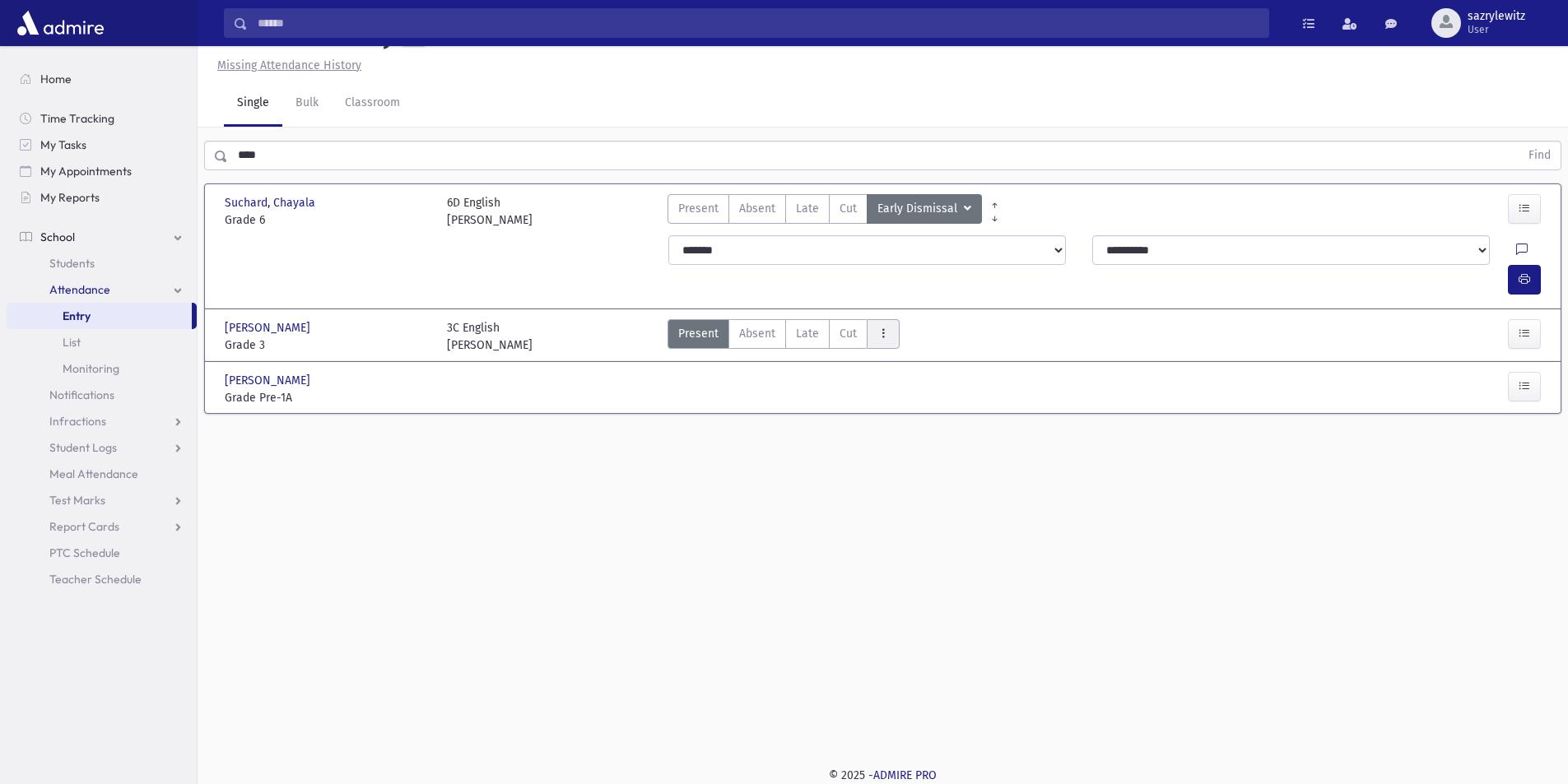
click at [883, 320] on button "AttTypes" at bounding box center [883, 334] width 33 height 30
click at [893, 371] on span "Early Dismissal" at bounding box center [933, 379] width 106 height 17
